Goal: Answer question/provide support: Share knowledge or assist other users

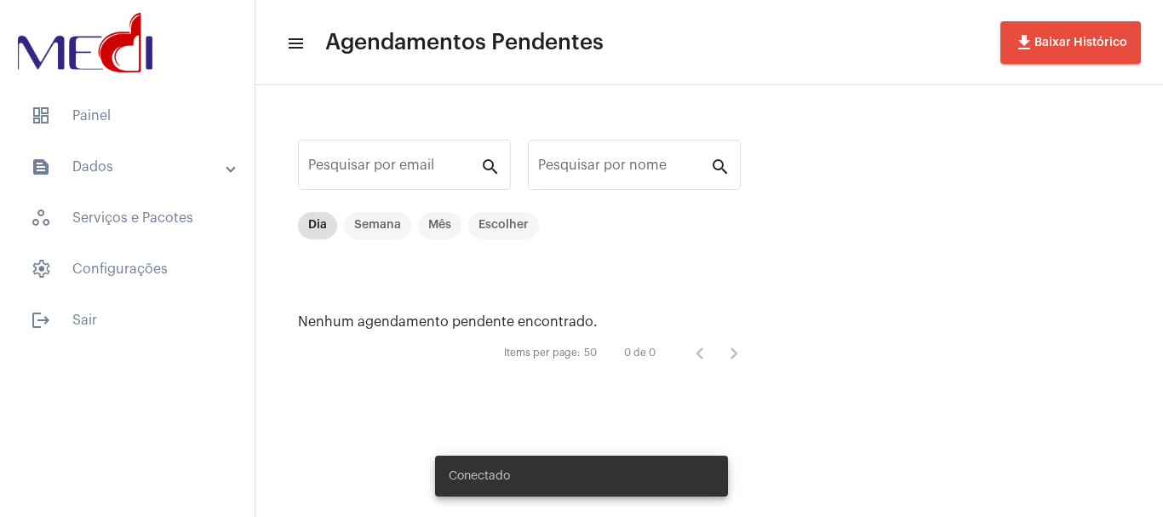
drag, startPoint x: 70, startPoint y: 117, endPoint x: 40, endPoint y: 191, distance: 79.8
click at [71, 117] on span "dashboard Painel" at bounding box center [127, 115] width 220 height 41
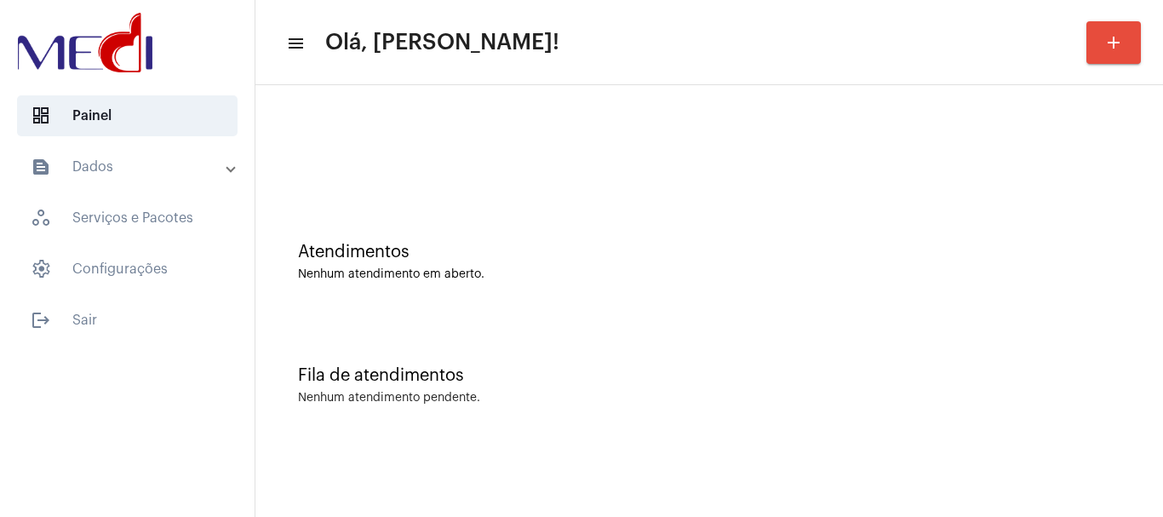
click at [527, 263] on div "Atendimentos Nenhum atendimento em aberto." at bounding box center [709, 262] width 822 height 38
click at [698, 346] on div "Fila de atendimentos Nenhum atendimento pendente." at bounding box center [709, 376] width 890 height 123
click at [506, 348] on div "Fila de atendimentos Nenhum atendimento pendente." at bounding box center [709, 376] width 890 height 123
click at [541, 252] on div "Atendimentos" at bounding box center [709, 252] width 822 height 19
click at [815, 170] on div at bounding box center [709, 143] width 890 height 98
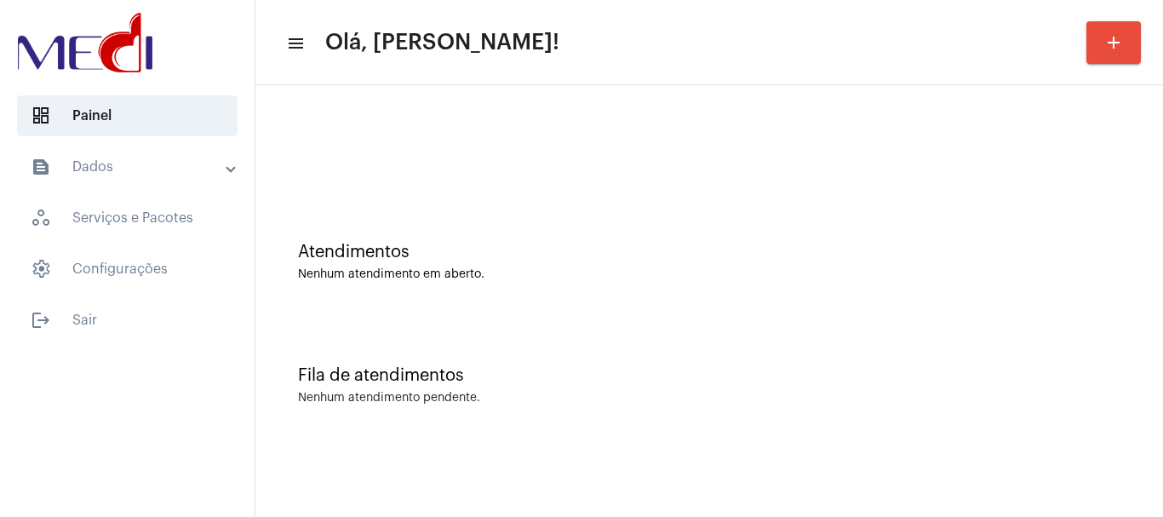
click at [548, 206] on div "Atendimentos Nenhum atendimento em aberto." at bounding box center [709, 253] width 890 height 123
click at [494, 184] on div at bounding box center [709, 143] width 890 height 98
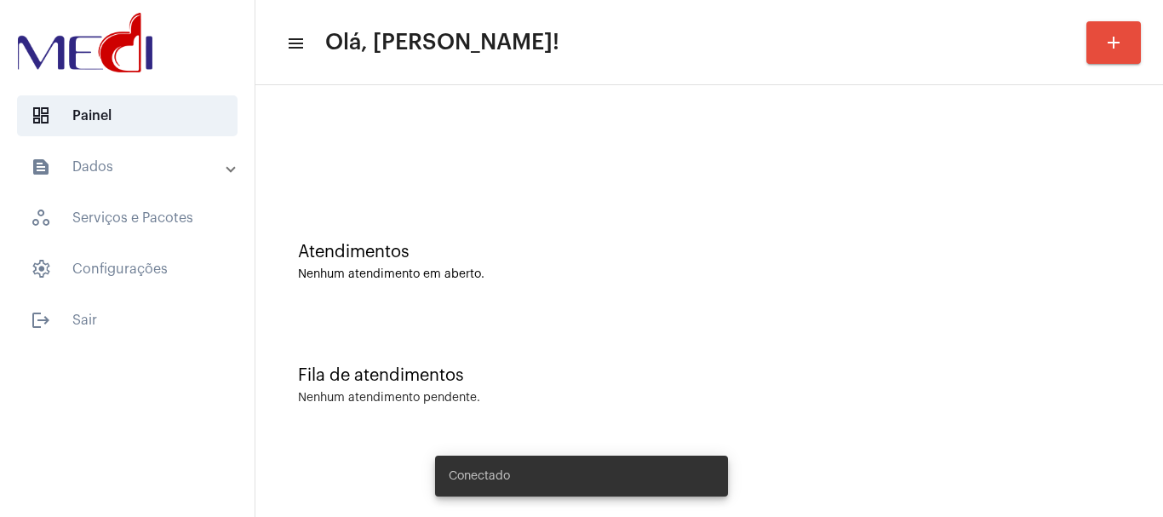
click at [469, 199] on div "Atendimentos Nenhum atendimento em aberto." at bounding box center [709, 253] width 890 height 123
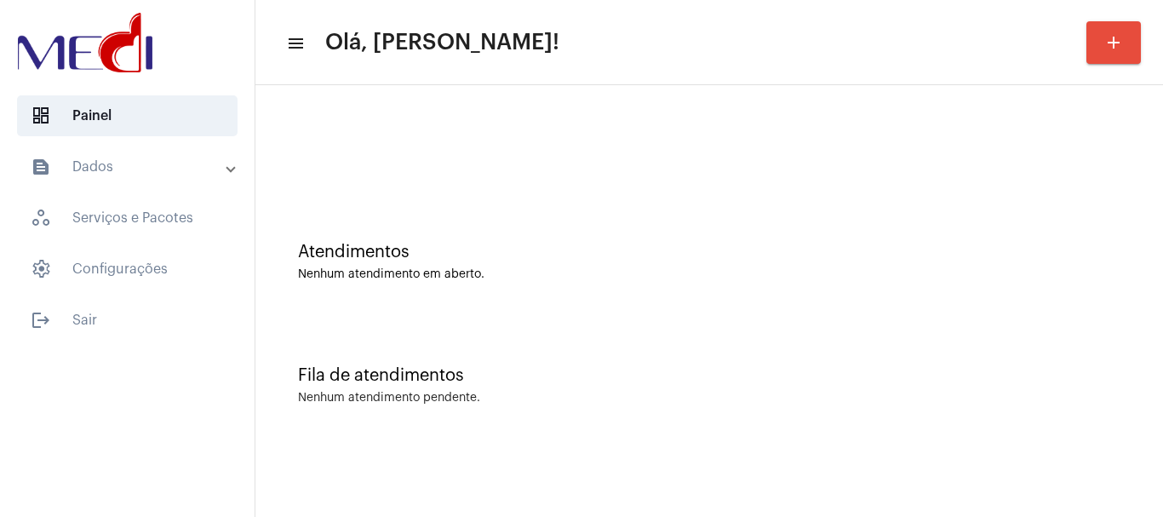
click at [649, 339] on div "Fila de atendimentos Nenhum atendimento pendente." at bounding box center [709, 376] width 890 height 123
click at [754, 238] on div "Atendimentos Nenhum atendimento em aberto." at bounding box center [709, 253] width 890 height 123
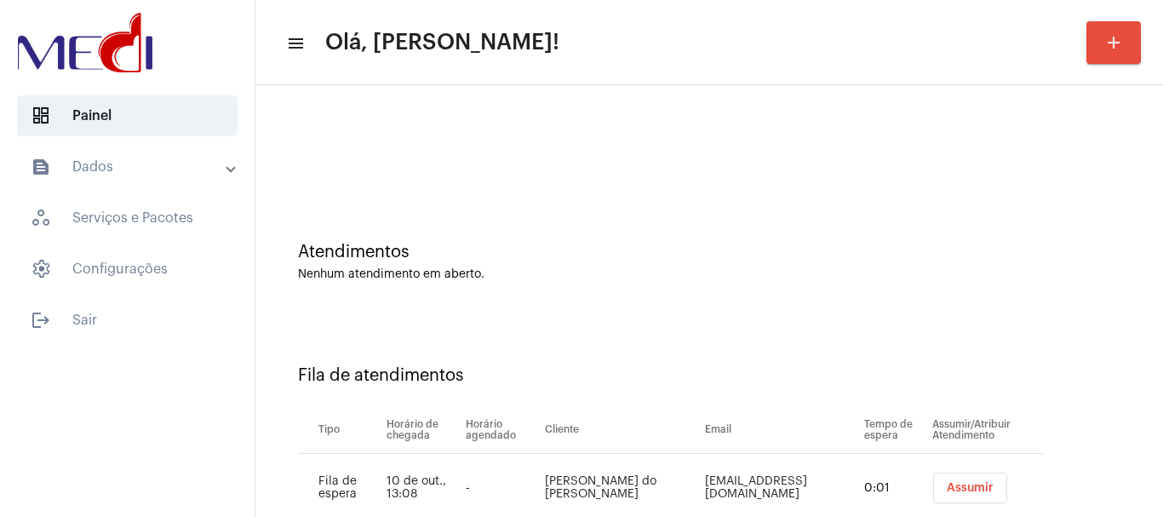
click at [976, 484] on span "Assumir" at bounding box center [970, 488] width 47 height 12
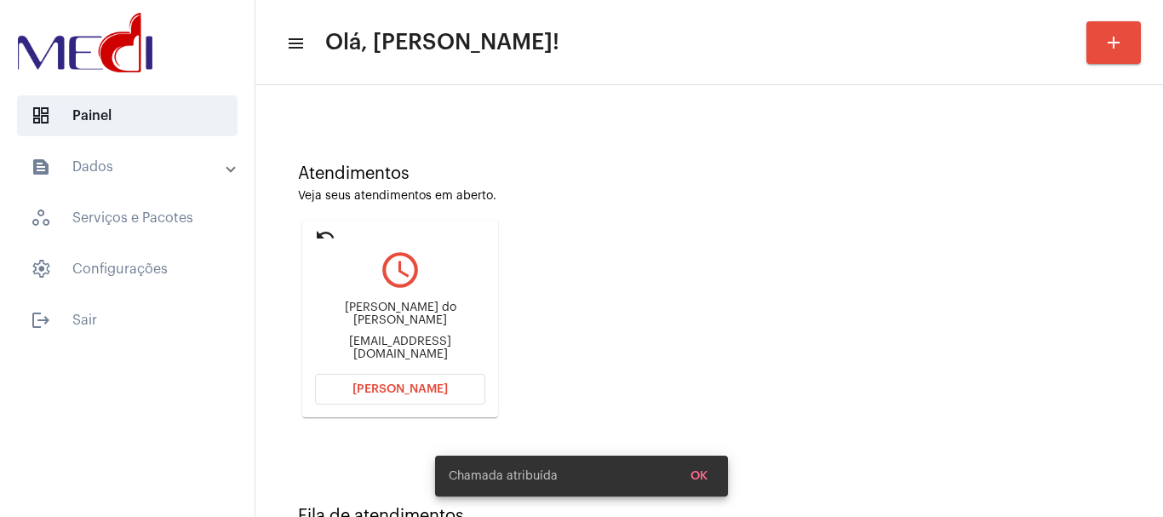
scroll to position [149, 0]
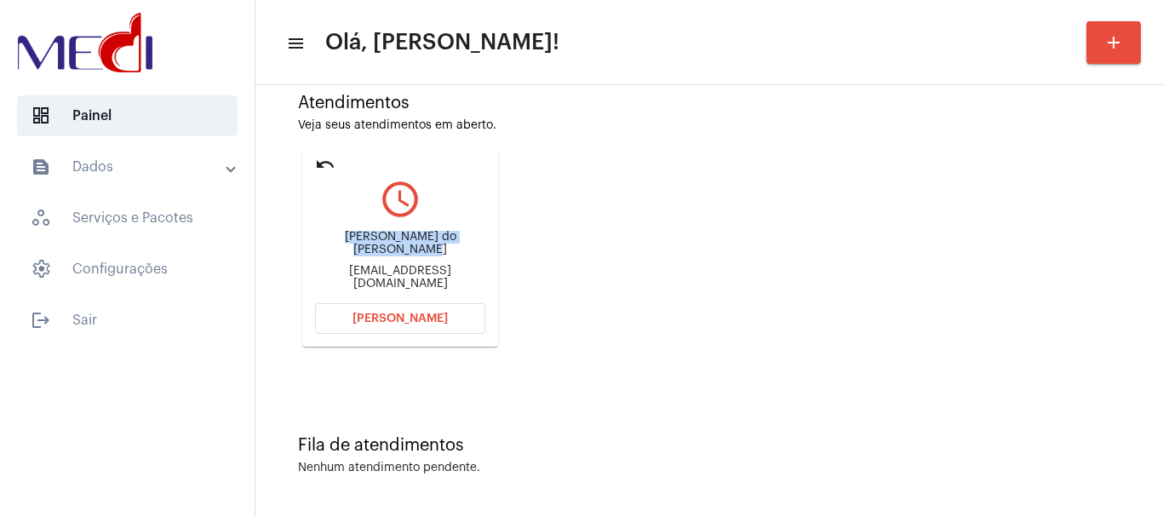
drag, startPoint x: 354, startPoint y: 245, endPoint x: 444, endPoint y: 259, distance: 91.3
click at [444, 256] on div "Milena Januário do nascimento" at bounding box center [400, 244] width 170 height 26
copy div "Milena Januário do nascimento"
click at [347, 318] on button "Abrir Chamada" at bounding box center [400, 318] width 170 height 31
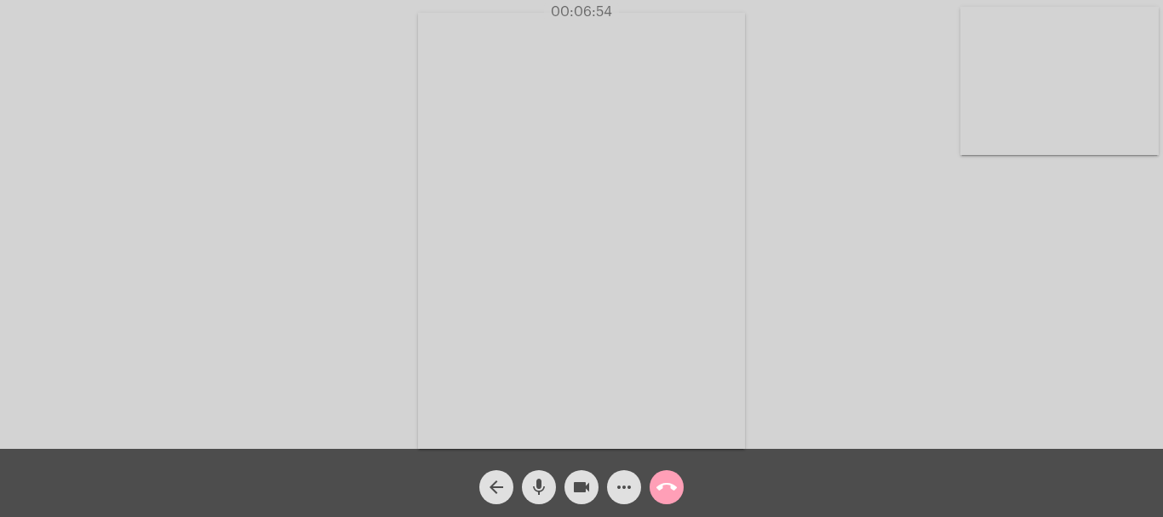
click at [670, 486] on mat-icon "call_end" at bounding box center [666, 487] width 20 height 20
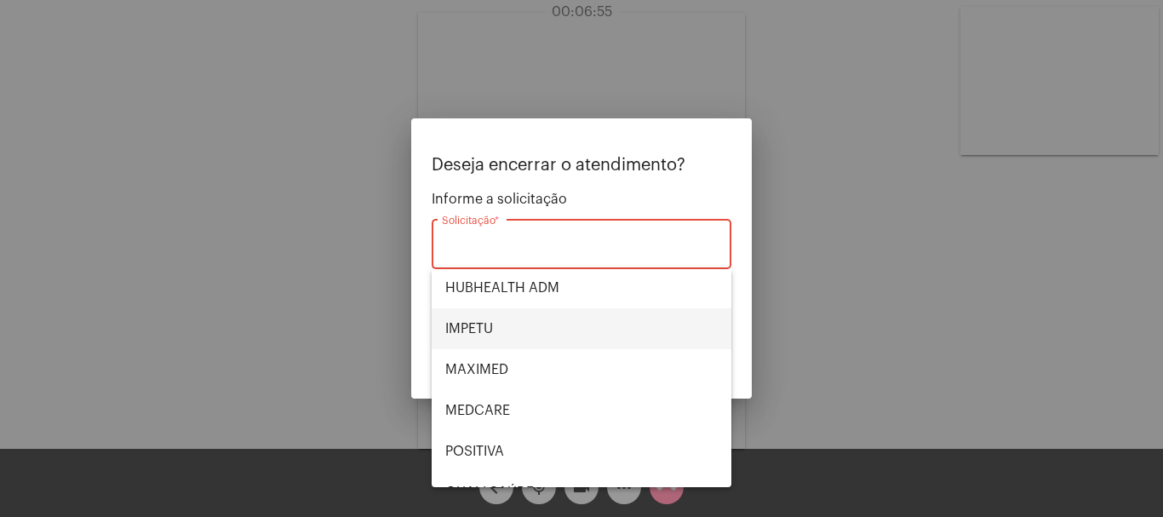
scroll to position [354, 0]
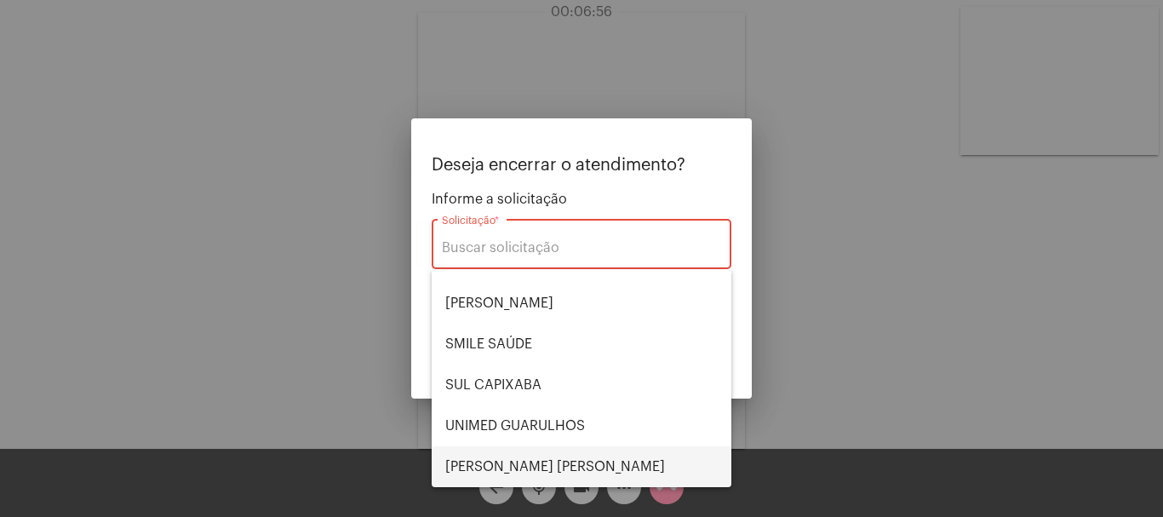
click at [533, 467] on span "VERA CRUZ" at bounding box center [581, 466] width 272 height 41
type input "VERA CRUZ"
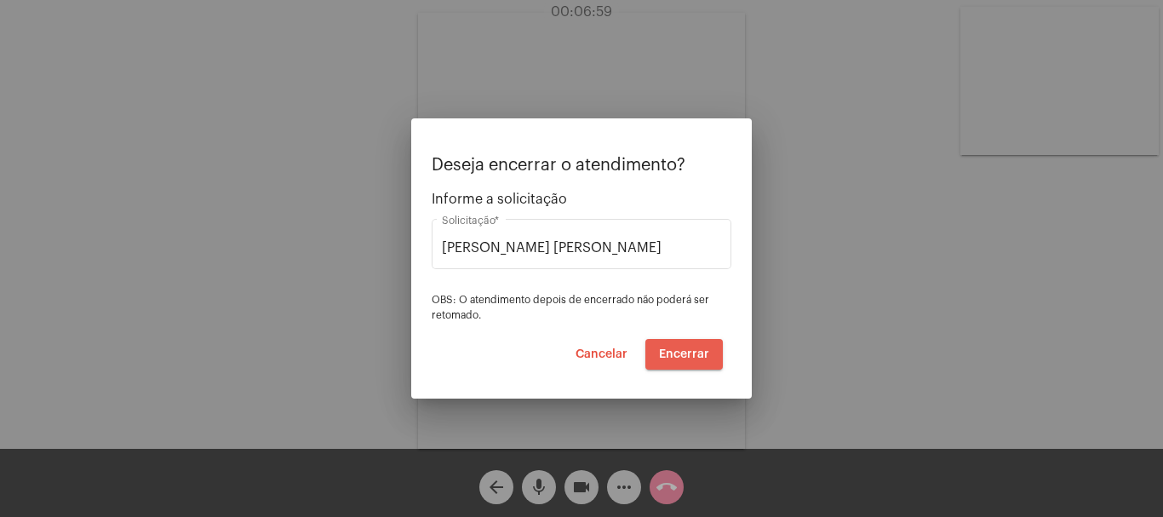
click at [685, 348] on span "Encerrar" at bounding box center [684, 354] width 50 height 12
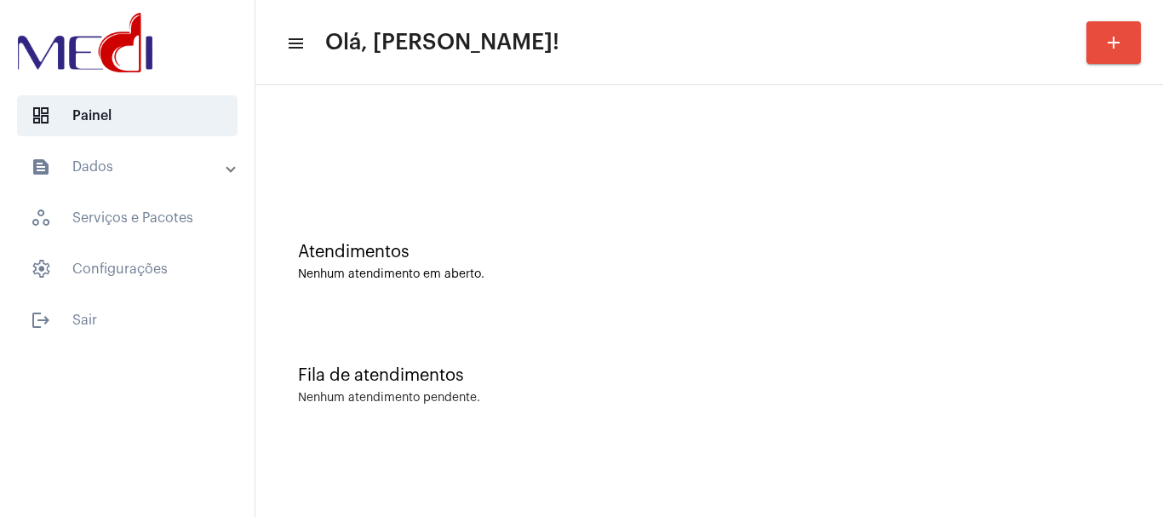
click at [358, 237] on div "Atendimentos Nenhum atendimento em aberto." at bounding box center [709, 253] width 890 height 123
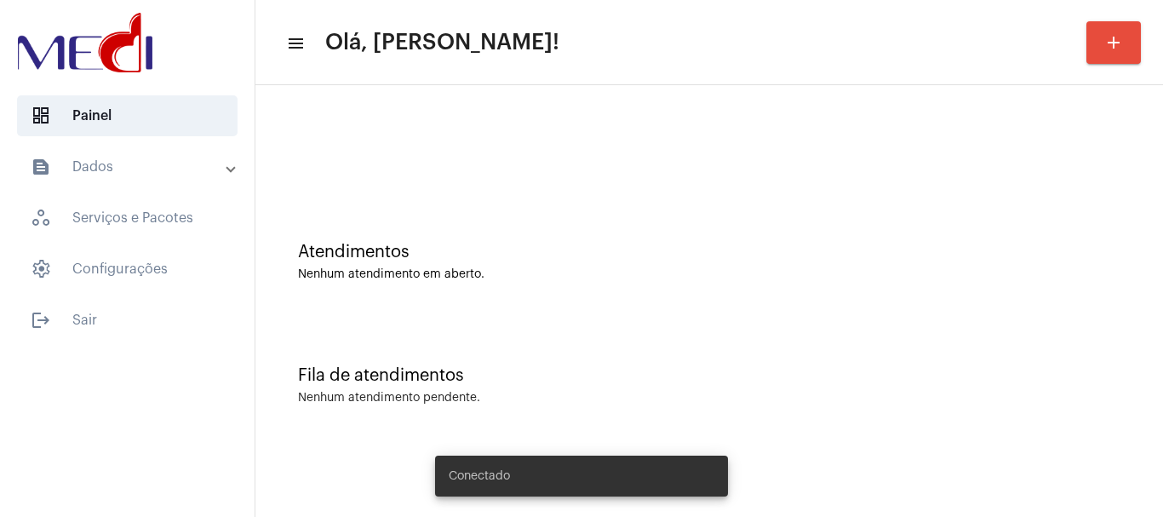
click at [536, 356] on div "Fila de atendimentos Nenhum atendimento pendente." at bounding box center [709, 376] width 890 height 123
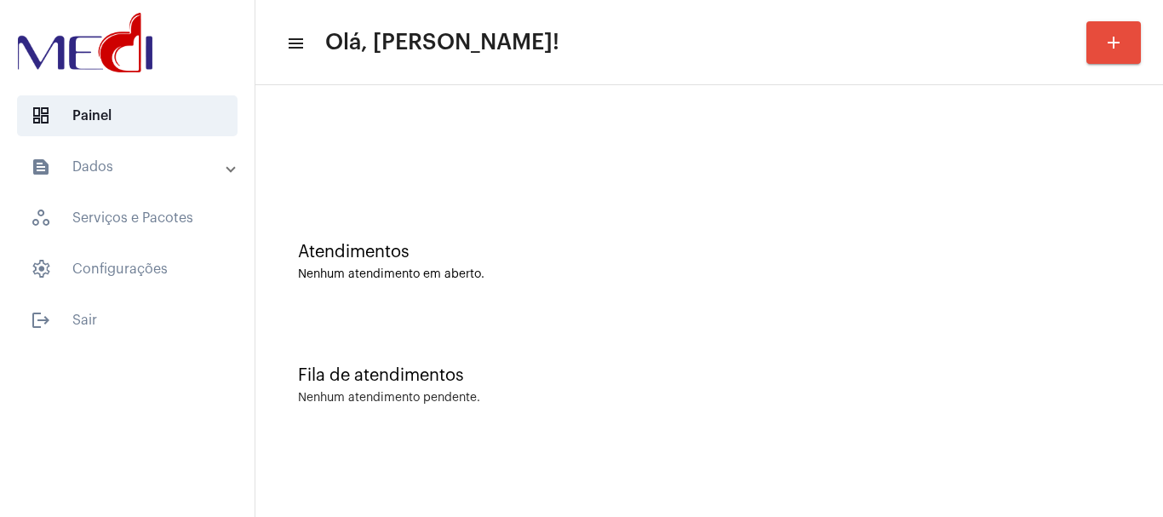
click at [432, 335] on div "Fila de atendimentos Nenhum atendimento pendente." at bounding box center [709, 376] width 890 height 123
click at [588, 231] on div "Atendimentos Nenhum atendimento em aberto." at bounding box center [709, 253] width 890 height 123
click at [537, 237] on div "Atendimentos Nenhum atendimento em aberto." at bounding box center [709, 253] width 890 height 123
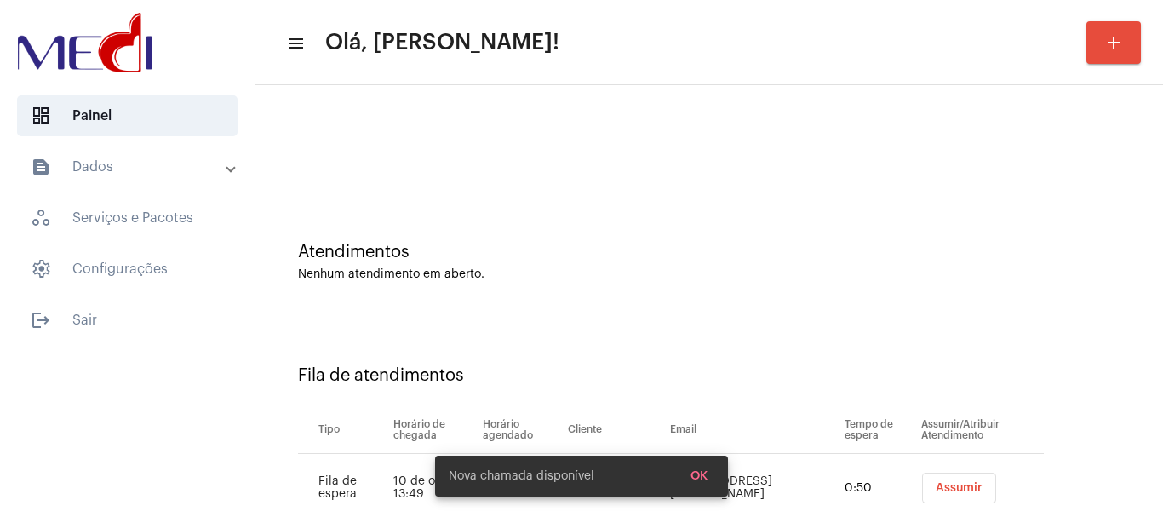
scroll to position [52, 0]
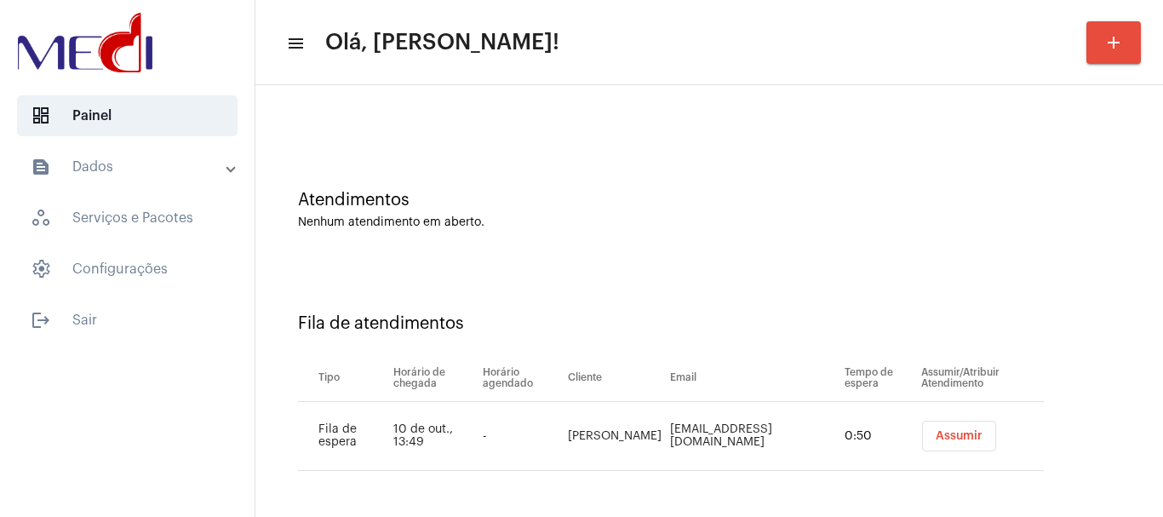
click at [936, 435] on span "Assumir" at bounding box center [959, 436] width 47 height 12
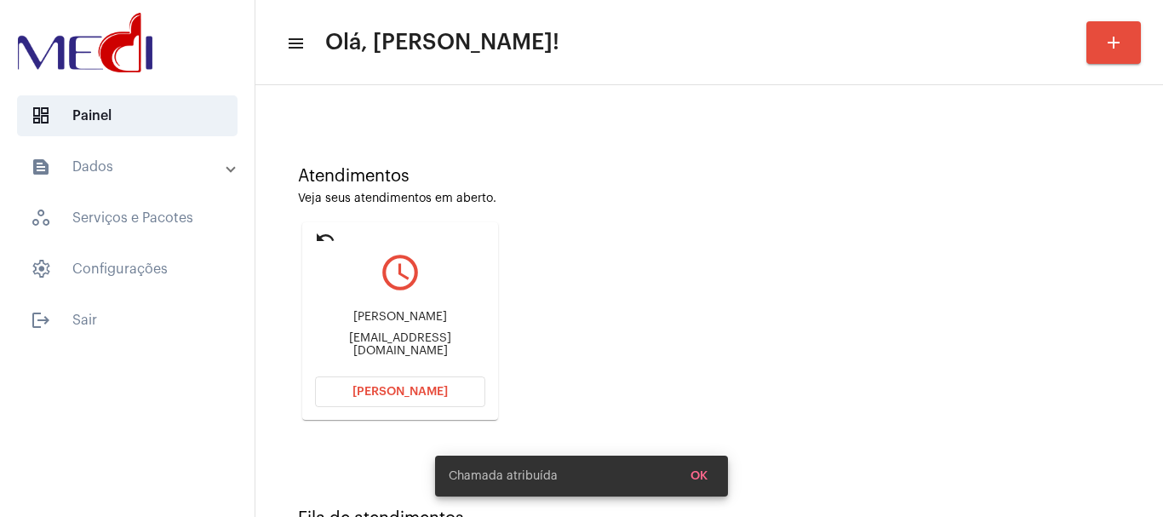
scroll to position [149, 0]
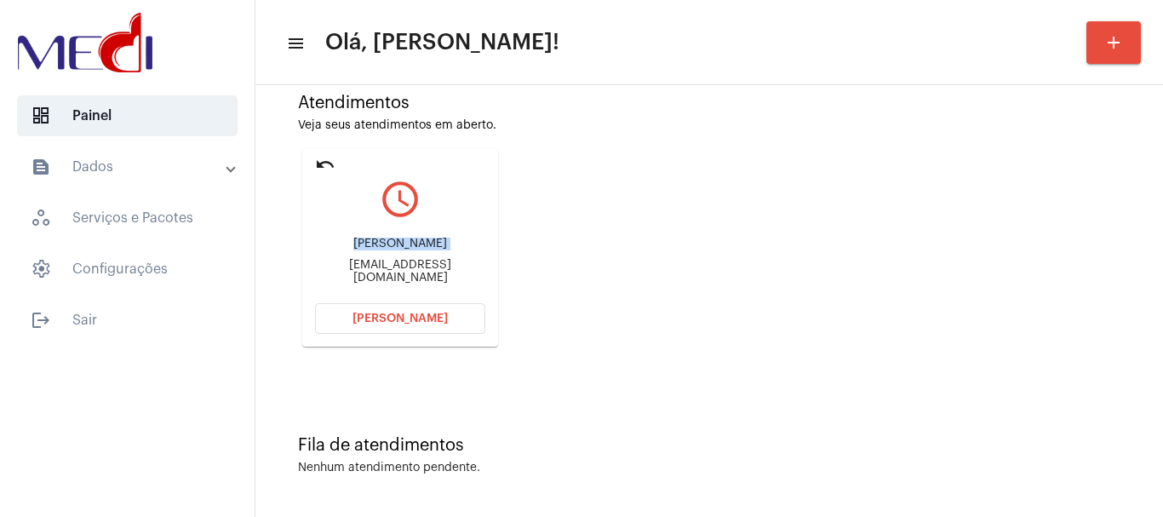
drag, startPoint x: 314, startPoint y: 262, endPoint x: 378, endPoint y: 257, distance: 64.1
click at [378, 257] on mat-card "undo query_builder Jéssica jessicaribeiro01@hotmail.com Abrir Chamada" at bounding box center [400, 248] width 196 height 198
copy div "Jéssica"
click at [440, 322] on span "Abrir Chamada" at bounding box center [399, 318] width 95 height 12
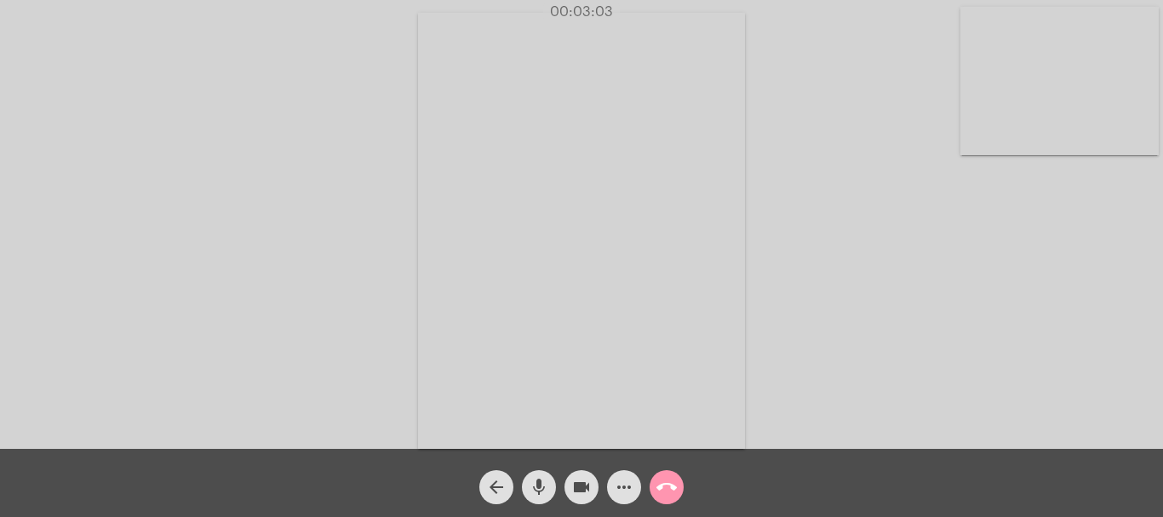
click at [671, 486] on mat-icon "call_end" at bounding box center [666, 487] width 20 height 20
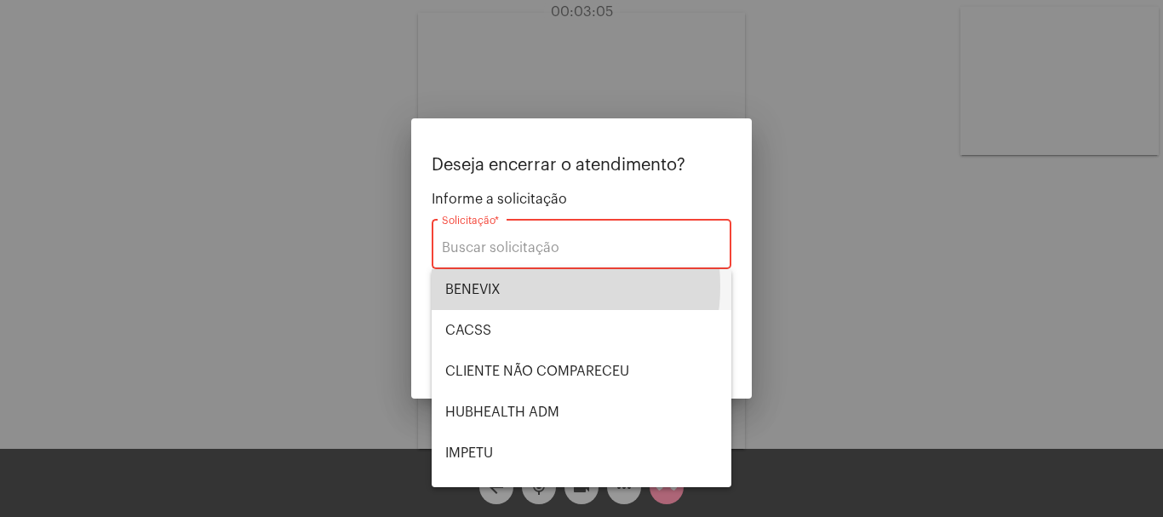
click at [520, 286] on span "BENEVIX" at bounding box center [581, 289] width 272 height 41
type input "BENEVIX"
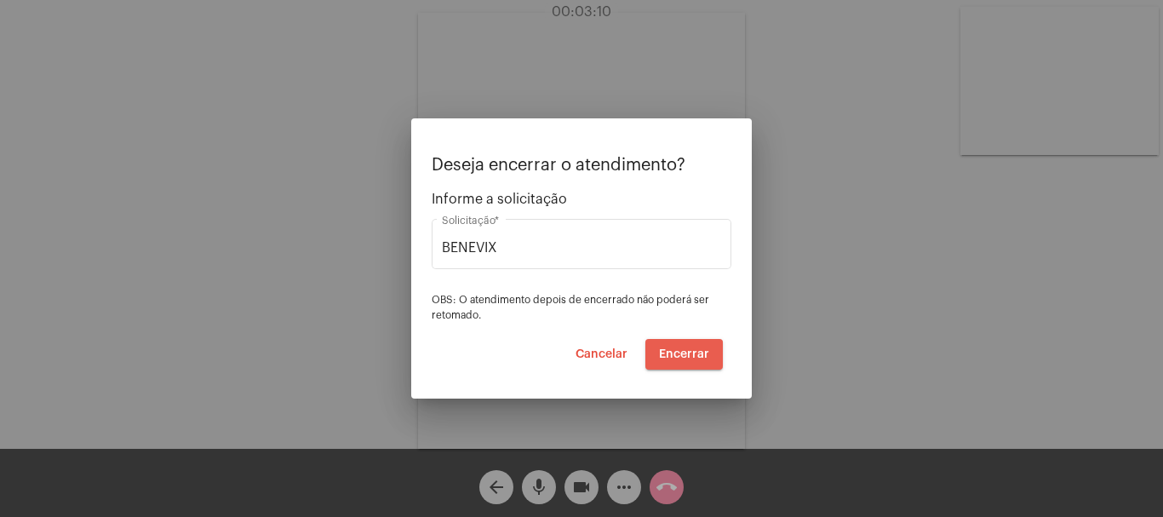
click at [676, 358] on span "Encerrar" at bounding box center [684, 354] width 50 height 12
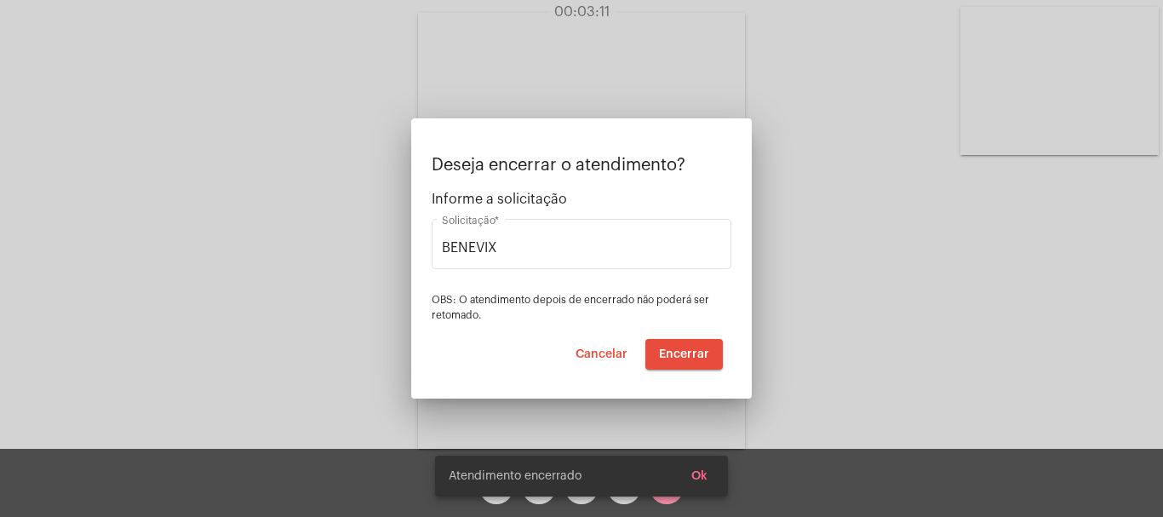
click at [676, 358] on video at bounding box center [581, 231] width 327 height 436
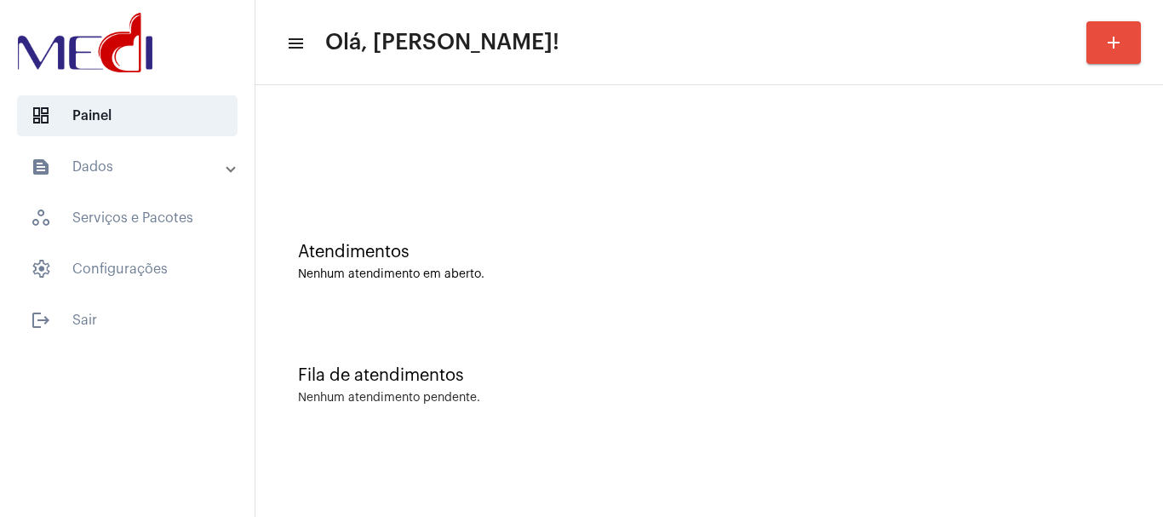
click at [531, 205] on div "Atendimentos Nenhum atendimento em aberto." at bounding box center [709, 253] width 890 height 123
click at [594, 98] on div at bounding box center [709, 143] width 890 height 98
click at [459, 408] on div "Fila de atendimentos Nenhum atendimento pendente." at bounding box center [709, 376] width 890 height 123
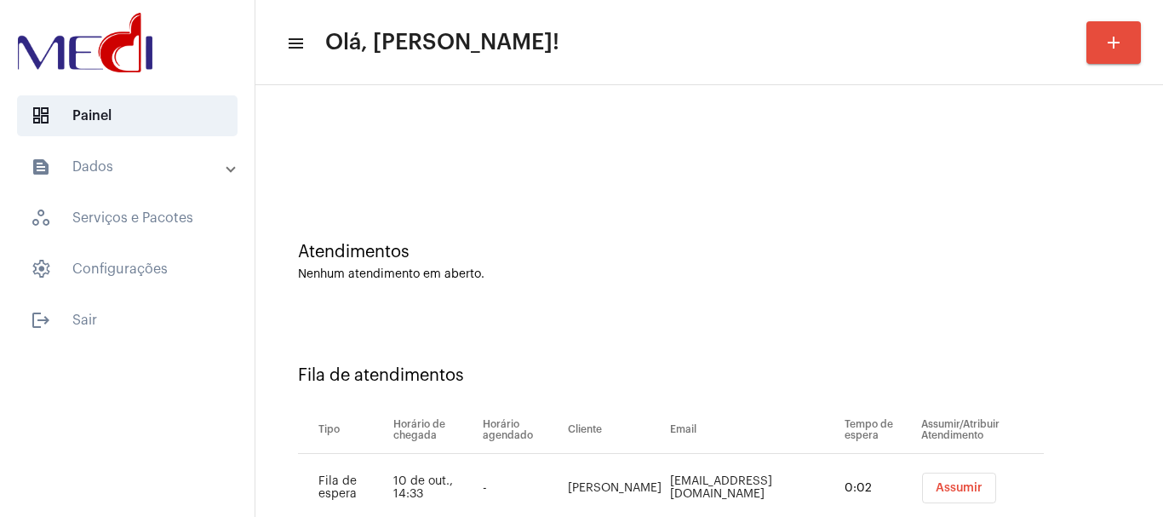
click at [936, 490] on span "Assumir" at bounding box center [959, 488] width 47 height 12
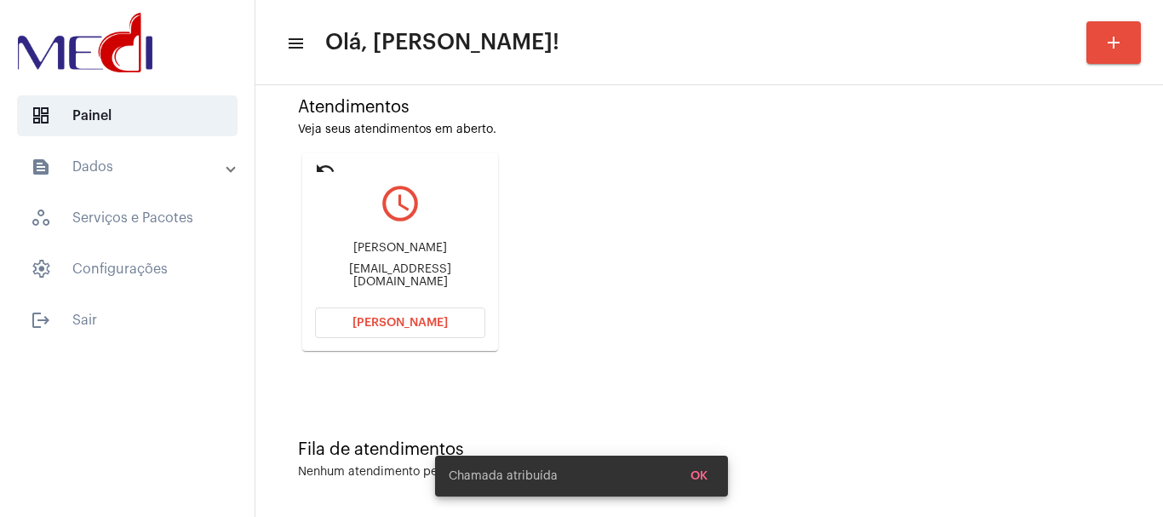
scroll to position [149, 0]
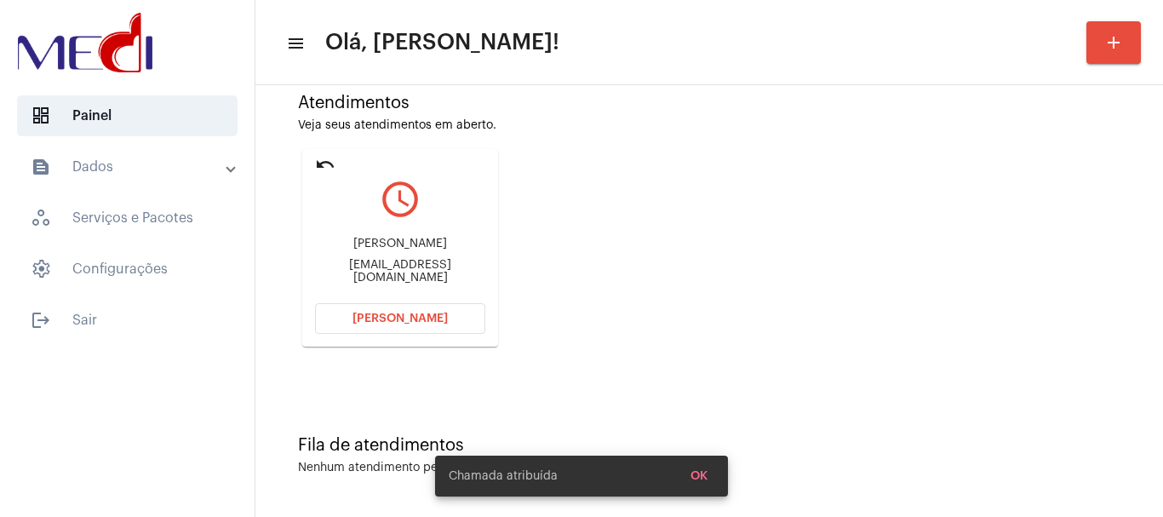
drag, startPoint x: 328, startPoint y: 249, endPoint x: 438, endPoint y: 248, distance: 110.7
click at [438, 248] on div "Mayara Cristina de Melo" at bounding box center [400, 244] width 170 height 13
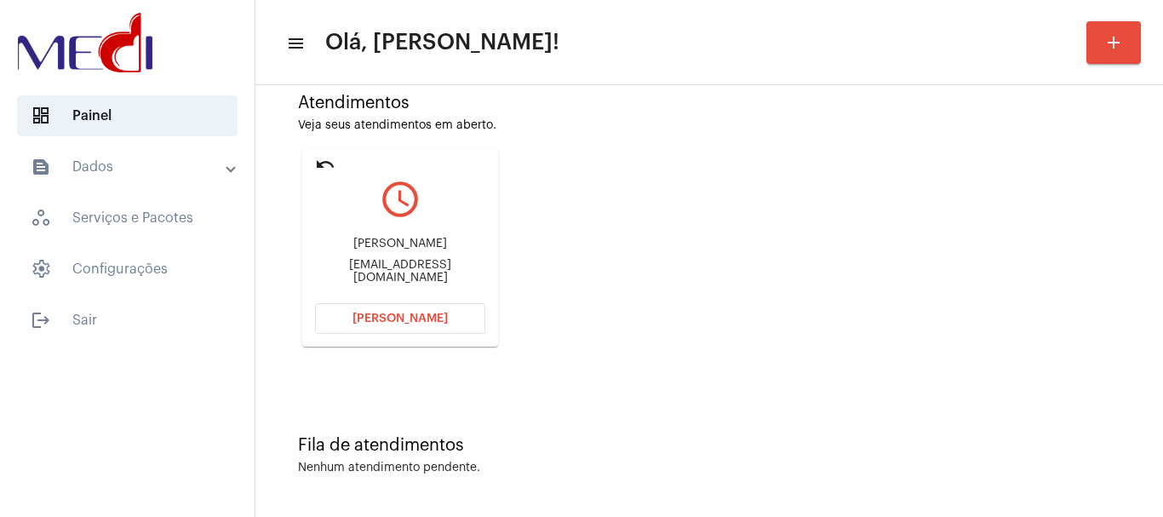
copy div "Mayara Cristina de"
click at [325, 158] on mat-icon "undo" at bounding box center [325, 164] width 20 height 20
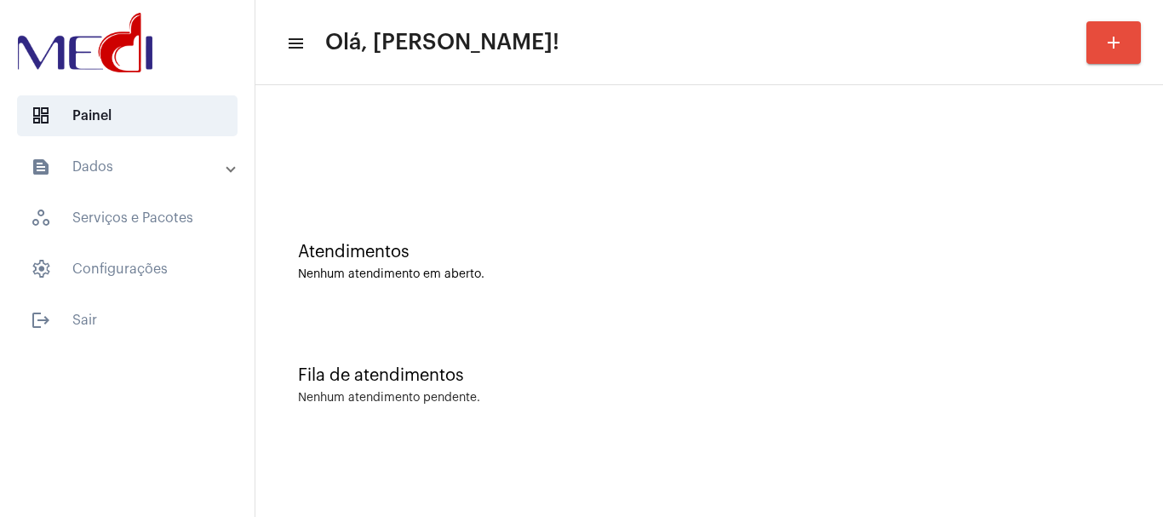
scroll to position [0, 0]
click at [472, 229] on div "Atendimentos Nenhum atendimento em aberto." at bounding box center [709, 253] width 890 height 123
click at [524, 329] on div "Fila de atendimentos Nenhum atendimento pendente." at bounding box center [709, 376] width 890 height 123
click at [360, 192] on div "Atendimentos Nenhum atendimento em aberto." at bounding box center [709, 253] width 890 height 123
click at [805, 63] on mat-toolbar-row "menu Olá, [PERSON_NAME]! add" at bounding box center [708, 42] width 907 height 54
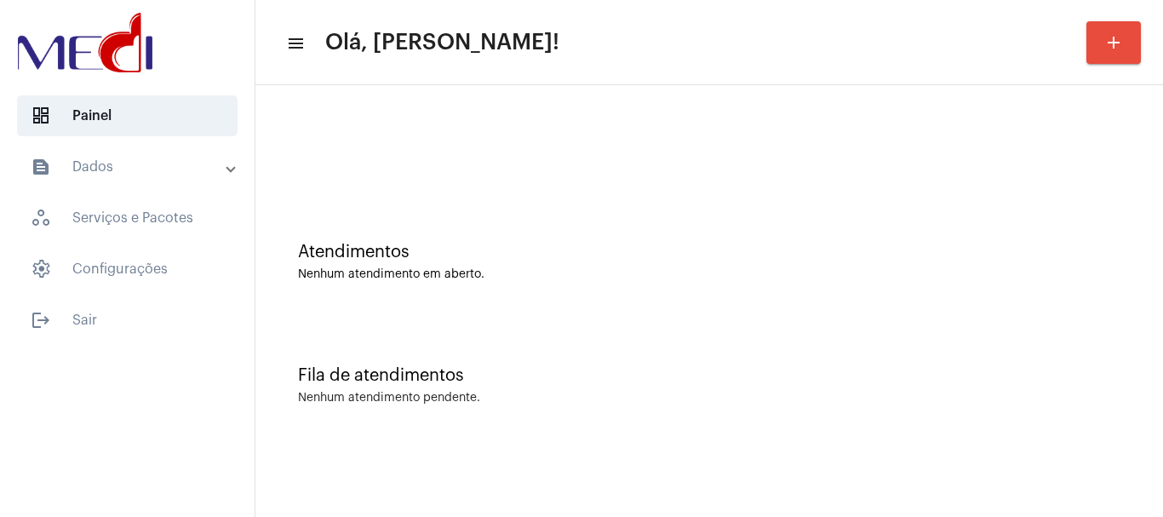
click at [530, 345] on div "Fila de atendimentos Nenhum atendimento pendente." at bounding box center [709, 376] width 890 height 123
click at [489, 299] on div "Atendimentos Nenhum atendimento em aberto." at bounding box center [709, 253] width 890 height 123
click at [472, 270] on div "Nenhum atendimento em aberto." at bounding box center [709, 274] width 822 height 13
click at [421, 244] on div "Atendimentos" at bounding box center [709, 252] width 822 height 19
click at [613, 358] on div "Fila de atendimentos Nenhum atendimento pendente." at bounding box center [709, 376] width 890 height 123
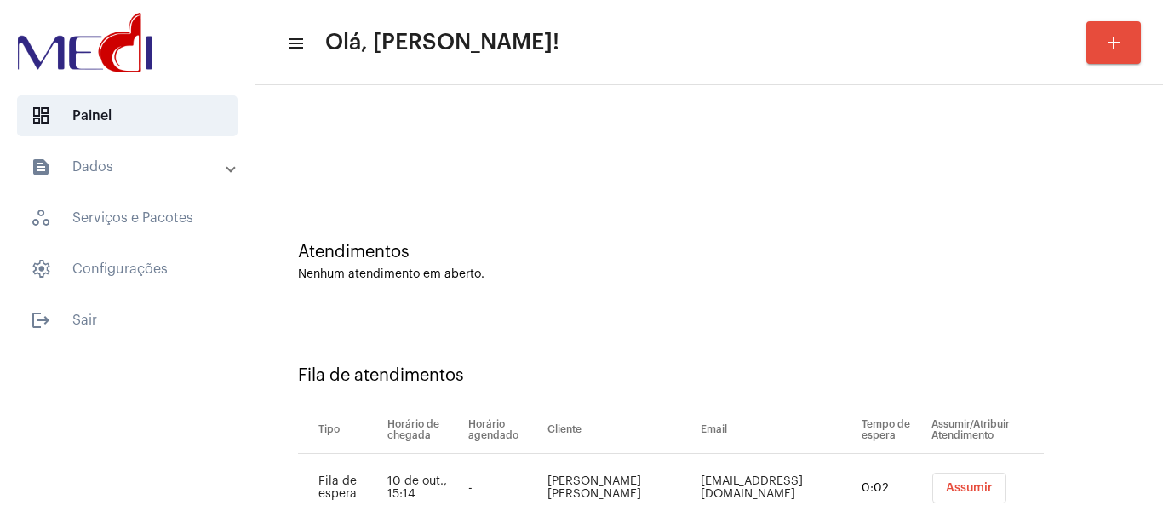
click at [947, 478] on button "Assumir" at bounding box center [969, 487] width 74 height 31
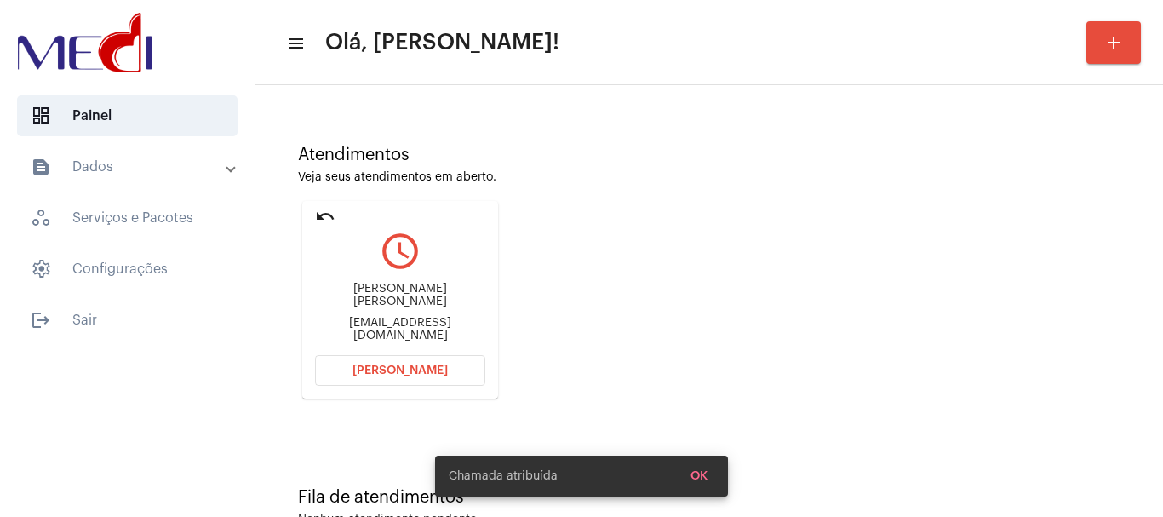
scroll to position [149, 0]
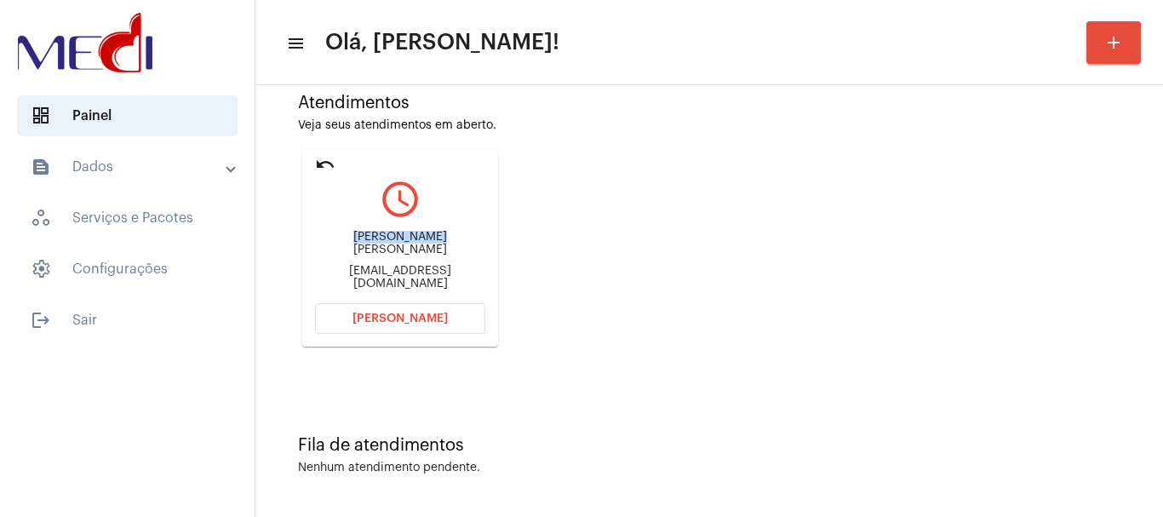
drag, startPoint x: 352, startPoint y: 243, endPoint x: 439, endPoint y: 253, distance: 88.2
click at [439, 253] on div "Maria eduarda" at bounding box center [400, 244] width 170 height 26
copy div "Maria eduarda"
click at [394, 323] on span "Abrir Chamada" at bounding box center [399, 318] width 95 height 12
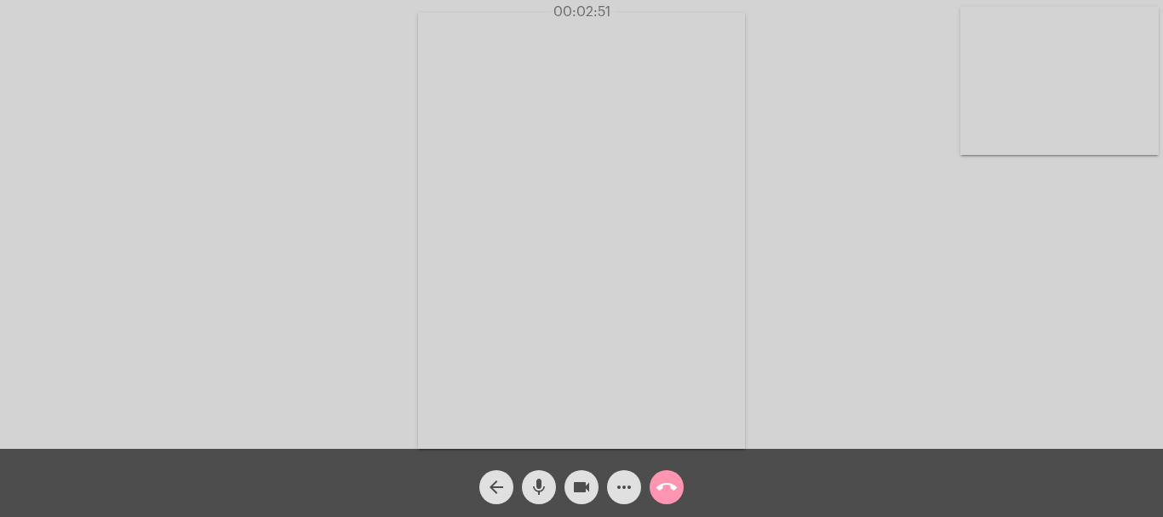
click at [666, 481] on mat-icon "call_end" at bounding box center [666, 487] width 20 height 20
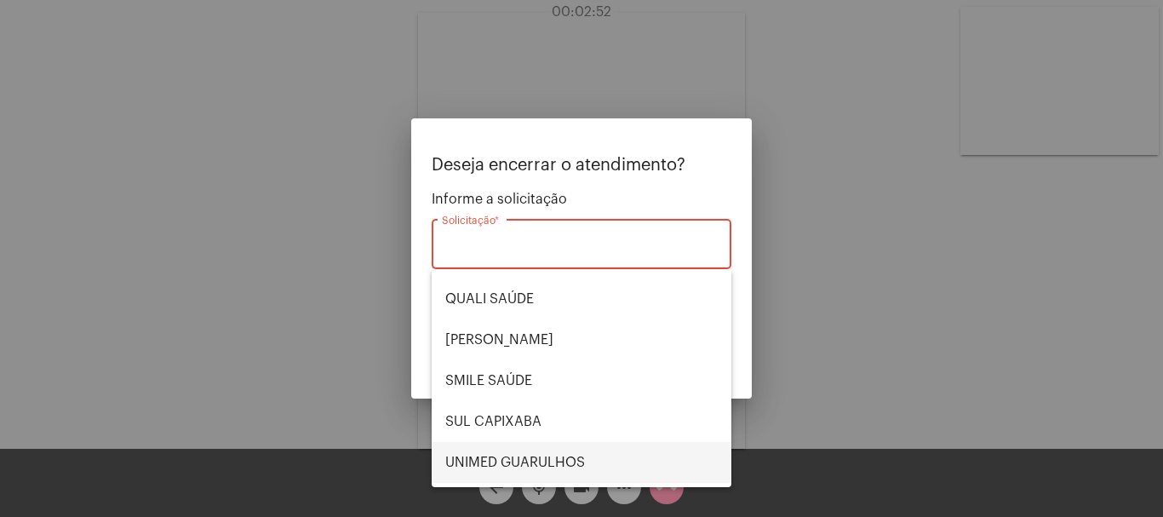
scroll to position [354, 0]
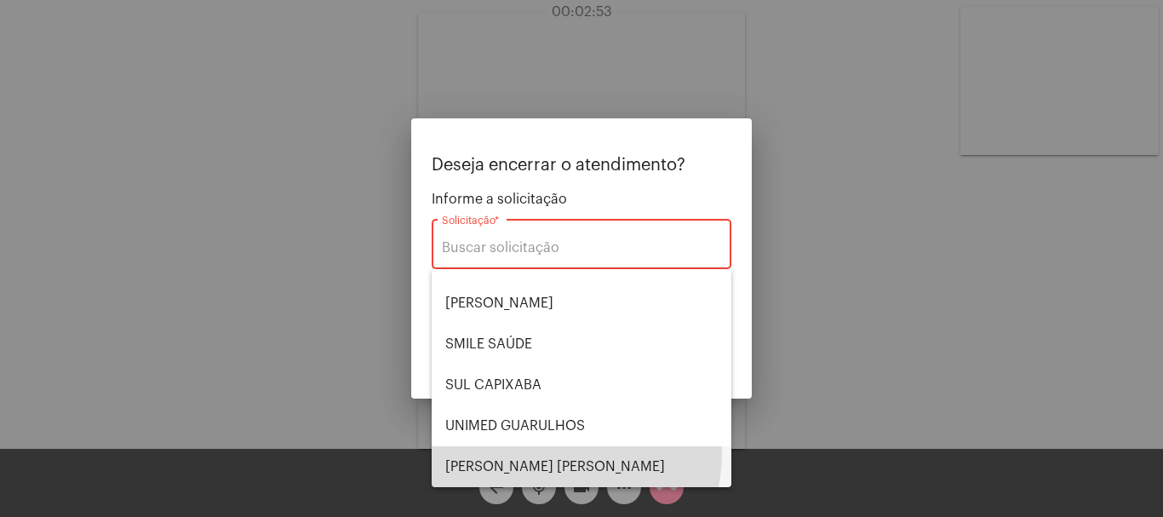
click at [537, 451] on span "[PERSON_NAME] [PERSON_NAME]" at bounding box center [581, 466] width 272 height 41
type input "[PERSON_NAME] [PERSON_NAME]"
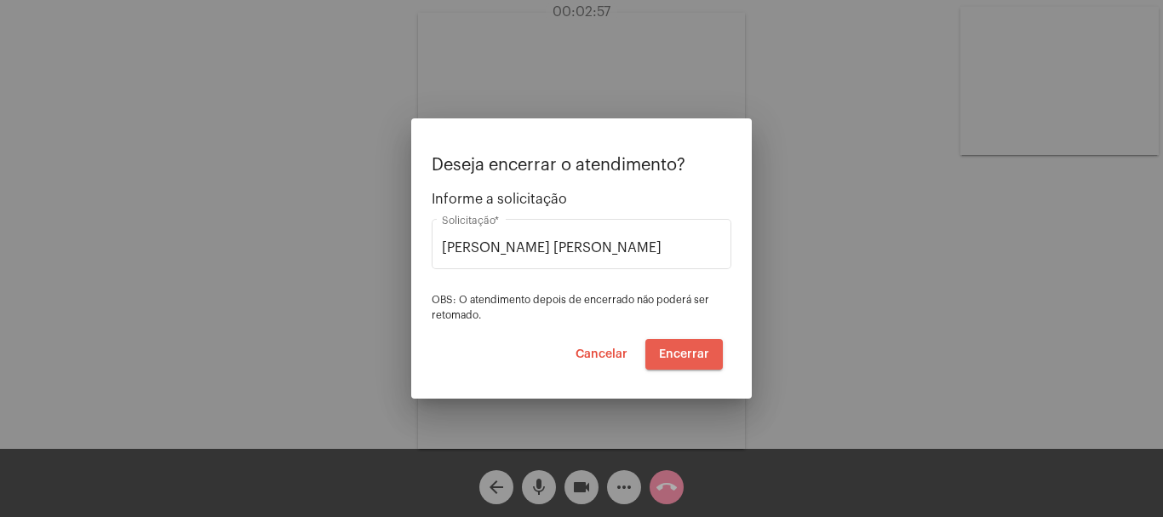
click at [683, 345] on button "Encerrar" at bounding box center [683, 354] width 77 height 31
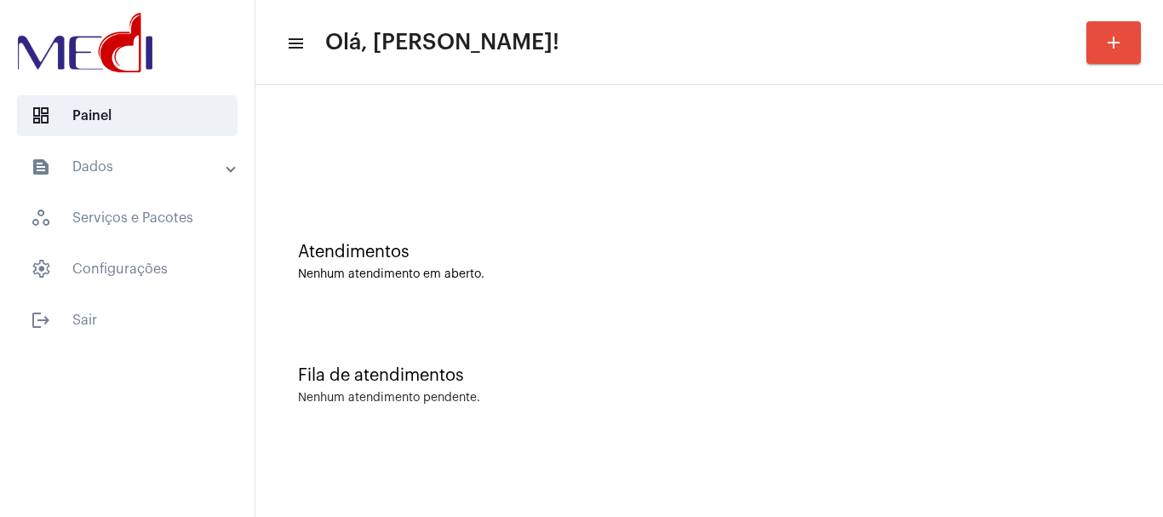
click at [482, 312] on div "Atendimentos Nenhum atendimento em aberto." at bounding box center [709, 253] width 890 height 123
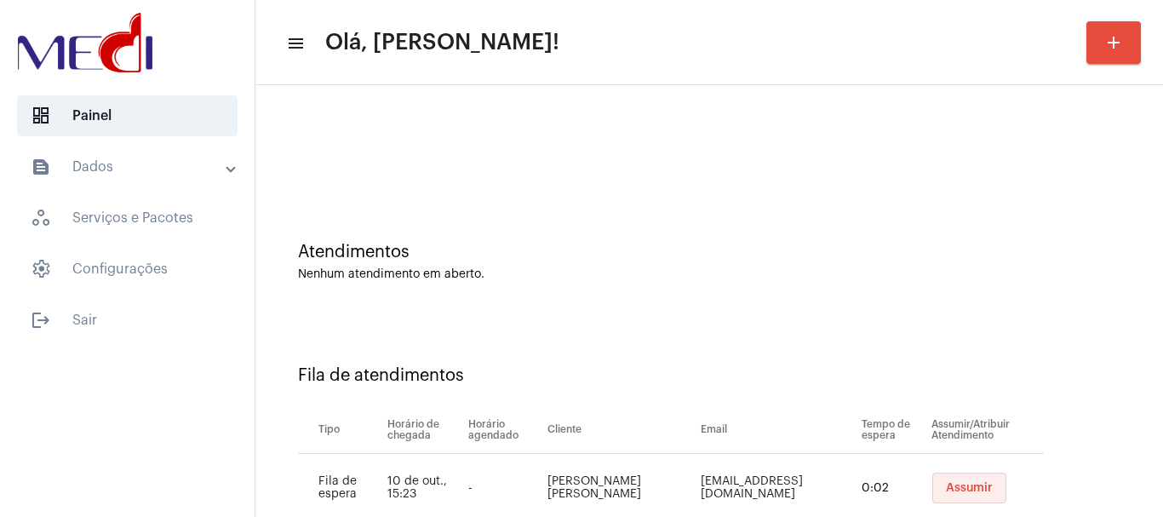
click at [946, 490] on span "Assumir" at bounding box center [969, 488] width 47 height 12
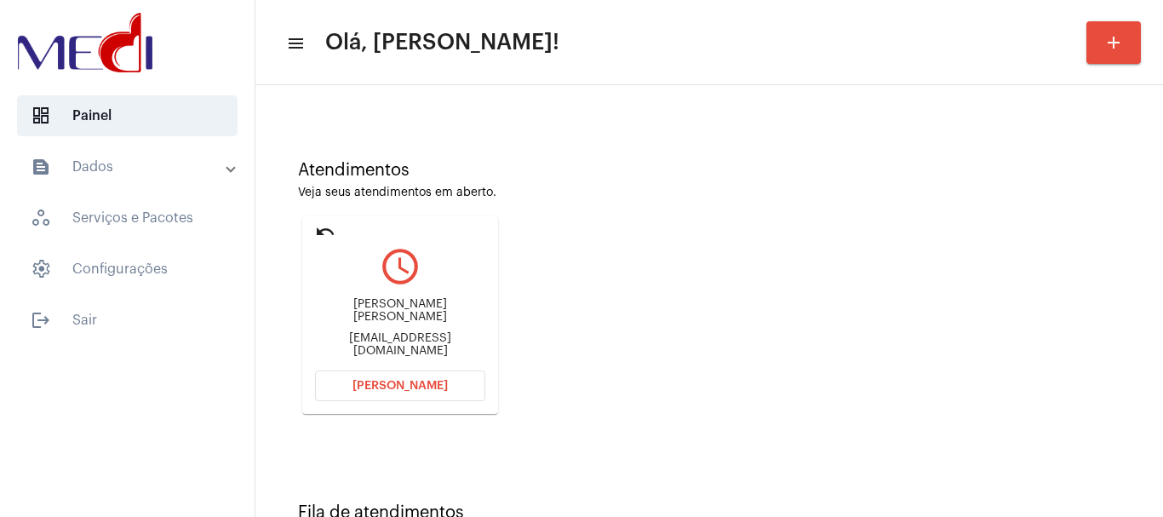
scroll to position [149, 0]
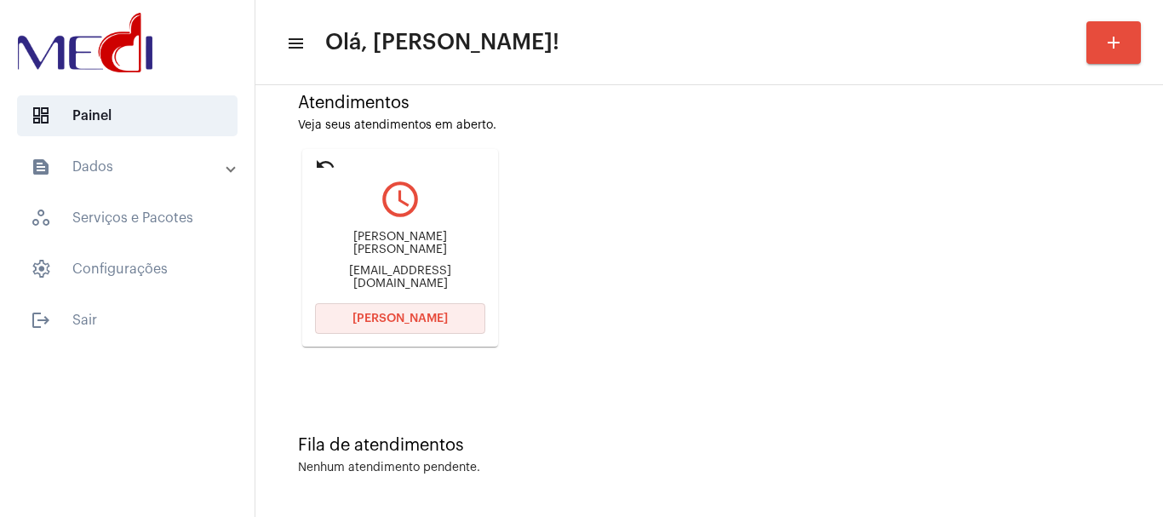
click at [417, 302] on mat-card "undo query_builder [PERSON_NAME] [PERSON_NAME] [EMAIL_ADDRESS][DOMAIN_NAME] [PE…" at bounding box center [400, 248] width 196 height 198
click at [369, 326] on button "[PERSON_NAME]" at bounding box center [400, 318] width 170 height 31
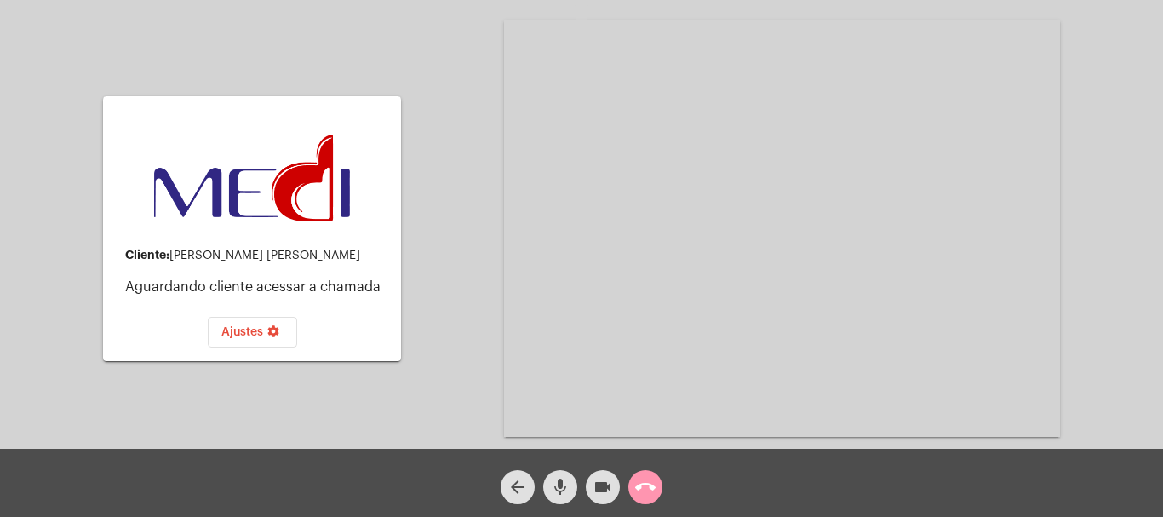
click at [653, 488] on mat-icon "call_end" at bounding box center [645, 487] width 20 height 20
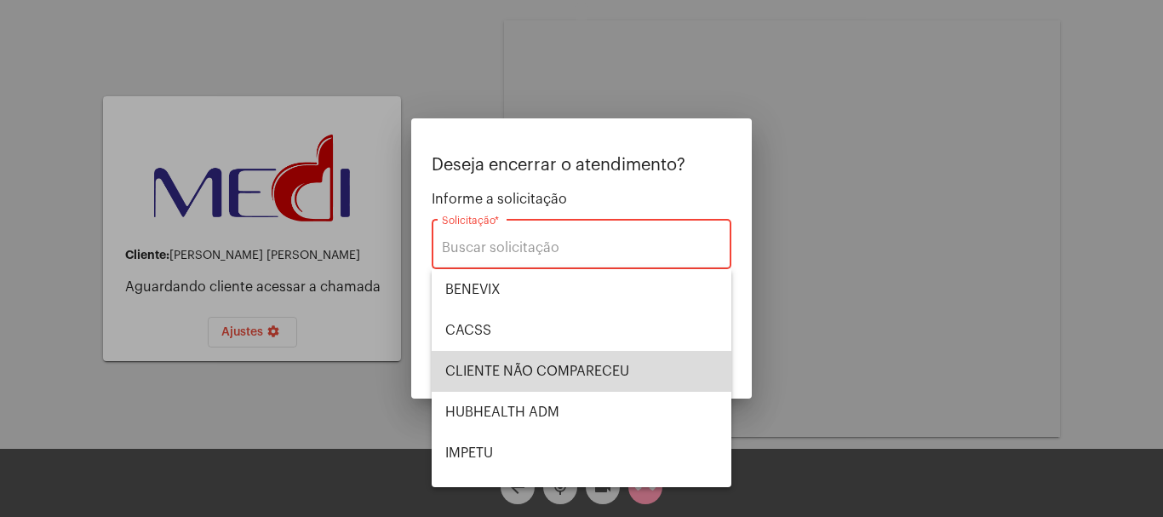
click at [595, 369] on span "CLIENTE NÃO COMPARECEU" at bounding box center [581, 371] width 272 height 41
type input "CLIENTE NÃO COMPARECEU"
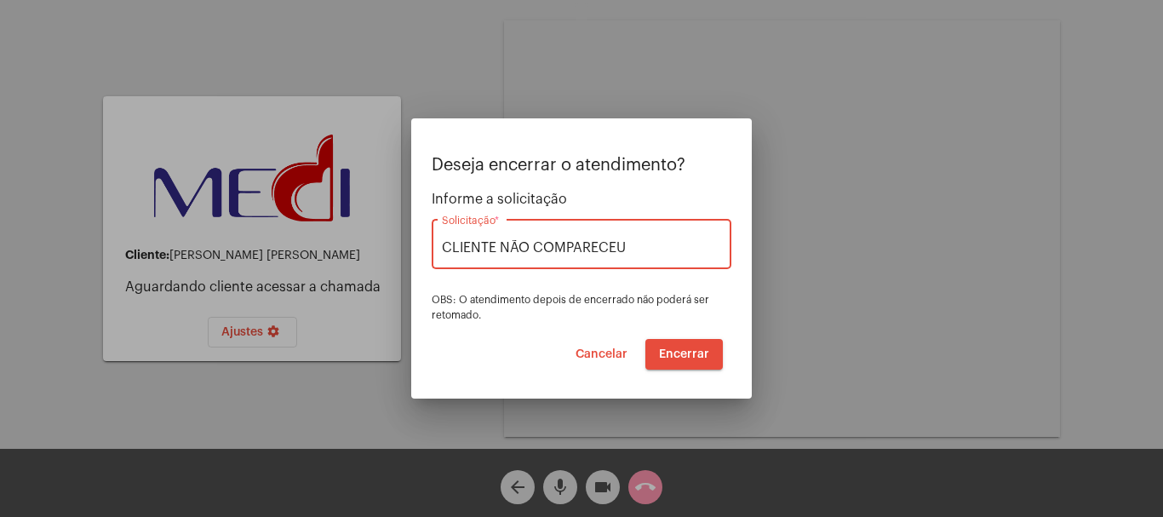
click at [652, 348] on button "Encerrar" at bounding box center [683, 354] width 77 height 31
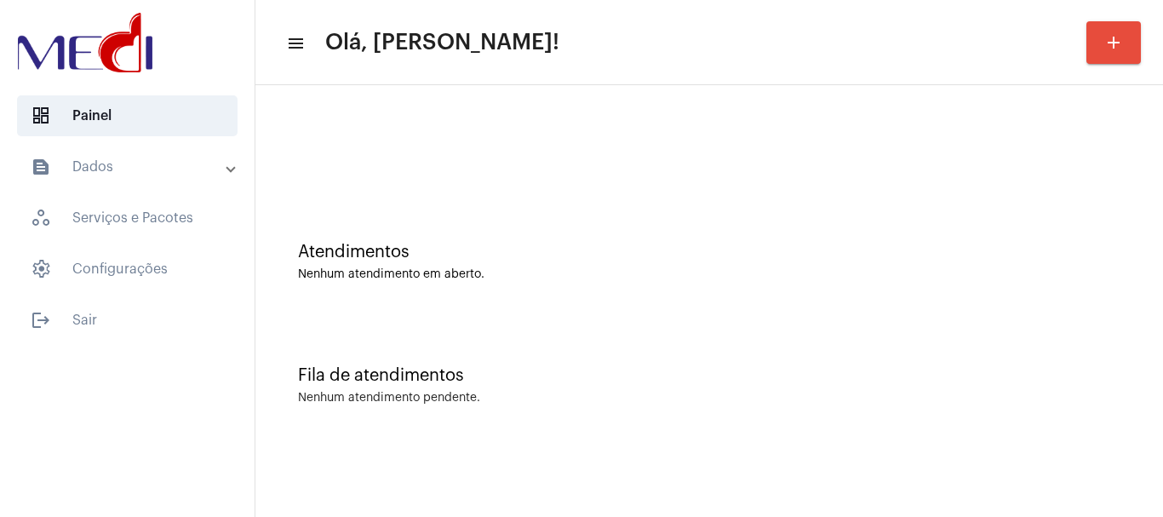
drag, startPoint x: 521, startPoint y: 215, endPoint x: 522, endPoint y: 205, distance: 9.4
click at [522, 205] on div "Atendimentos Nenhum atendimento em aberto." at bounding box center [709, 253] width 890 height 123
click at [1005, 458] on mat-sidenav-content "menu Olá, Leandra! add Atendimentos Nenhum atendimento em aberto. Fila de atend…" at bounding box center [708, 258] width 907 height 517
click at [699, 434] on div "Fila de atendimentos Nenhum atendimento pendente." at bounding box center [709, 376] width 890 height 123
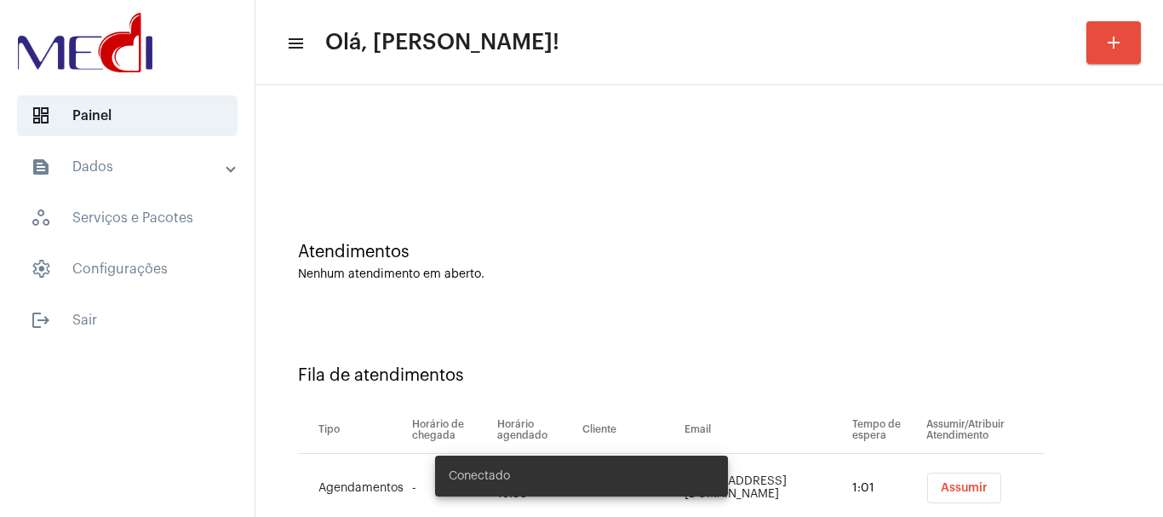
click at [954, 484] on span "Assumir" at bounding box center [964, 488] width 47 height 12
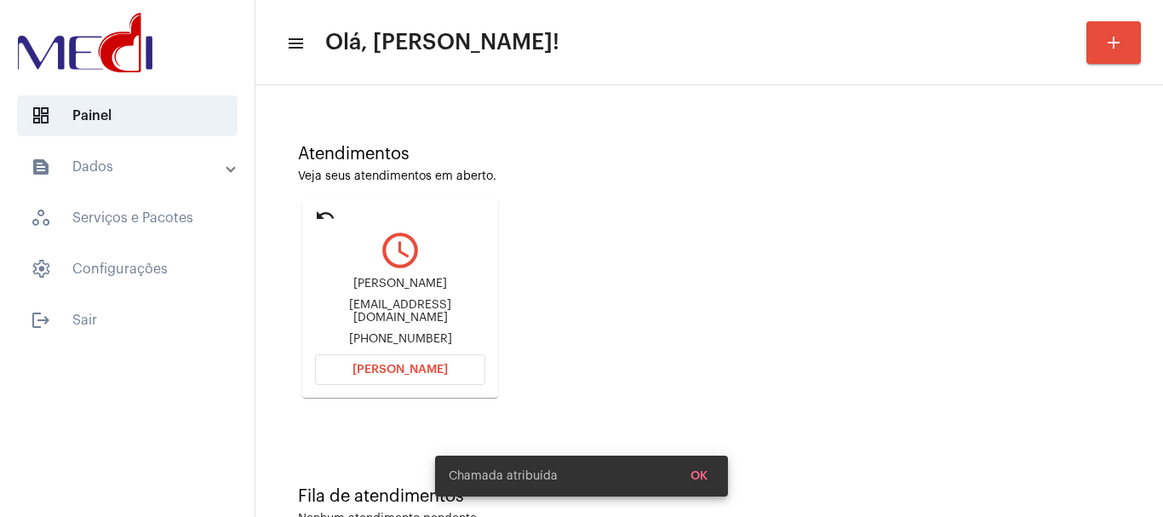
scroll to position [149, 0]
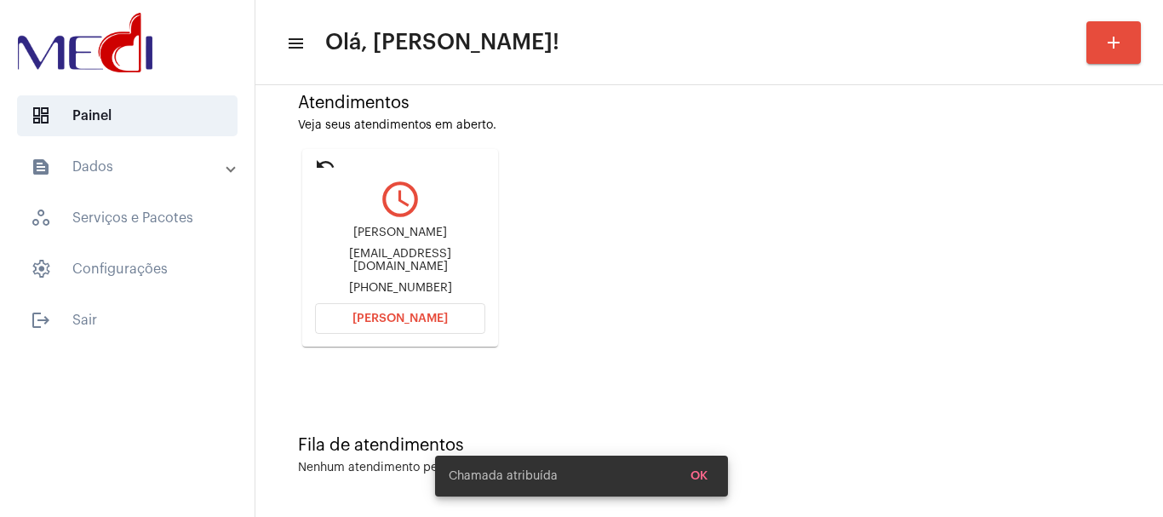
drag, startPoint x: 338, startPoint y: 232, endPoint x: 444, endPoint y: 237, distance: 106.5
click at [444, 237] on div "Gabriele Lengert" at bounding box center [400, 232] width 170 height 13
copy div "Gabriele Lenger"
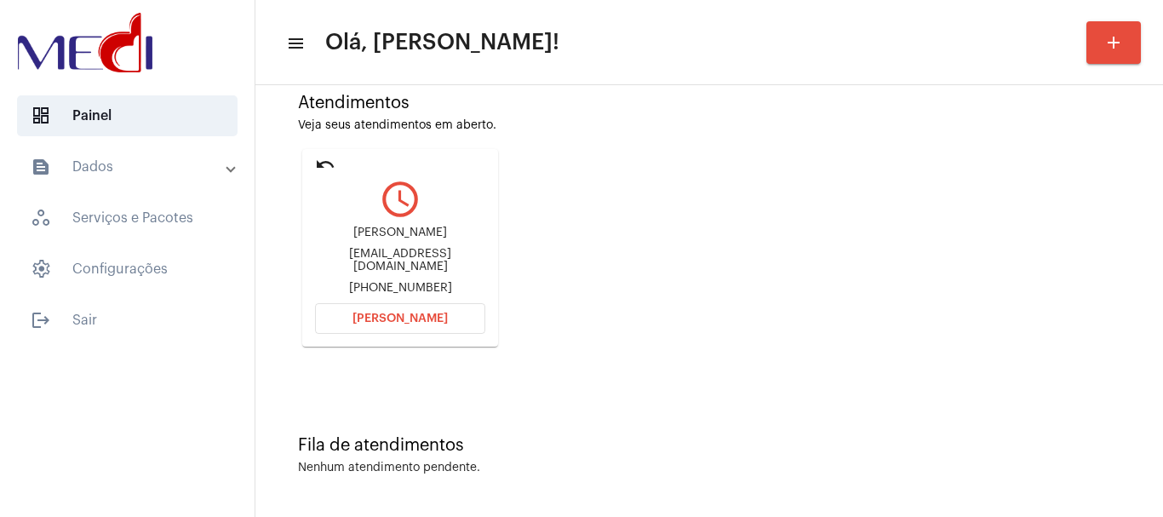
click at [394, 314] on span "Abrir Chamada" at bounding box center [399, 318] width 95 height 12
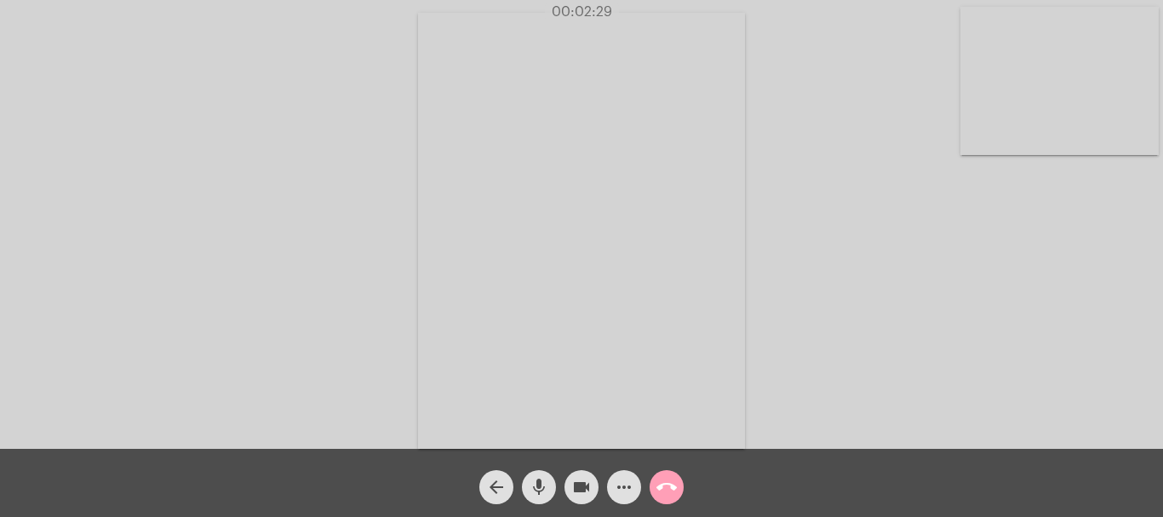
click at [677, 485] on button "call_end" at bounding box center [667, 487] width 34 height 34
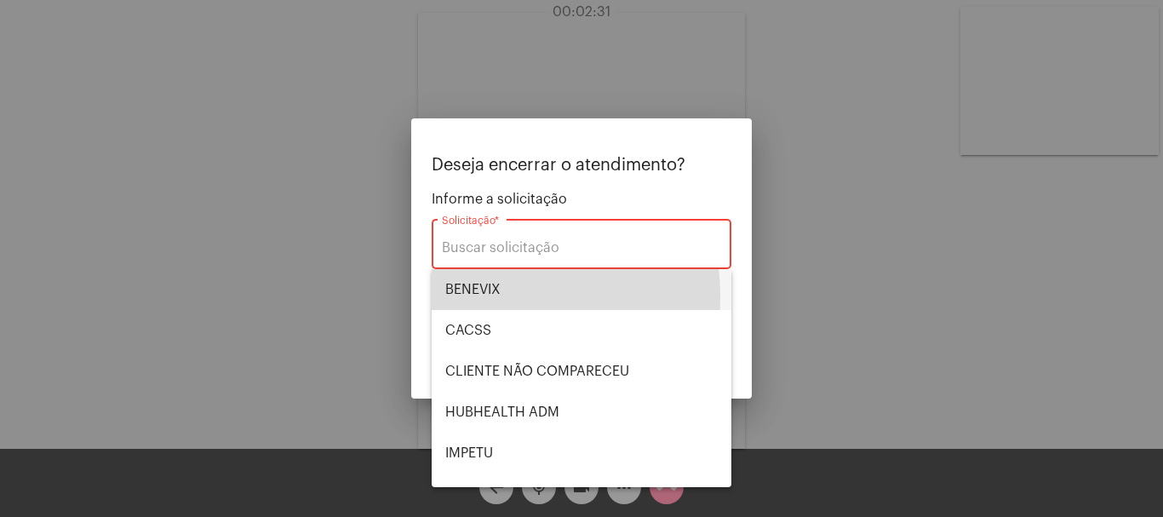
click at [498, 295] on span "BENEVIX" at bounding box center [581, 289] width 272 height 41
type input "BENEVIX"
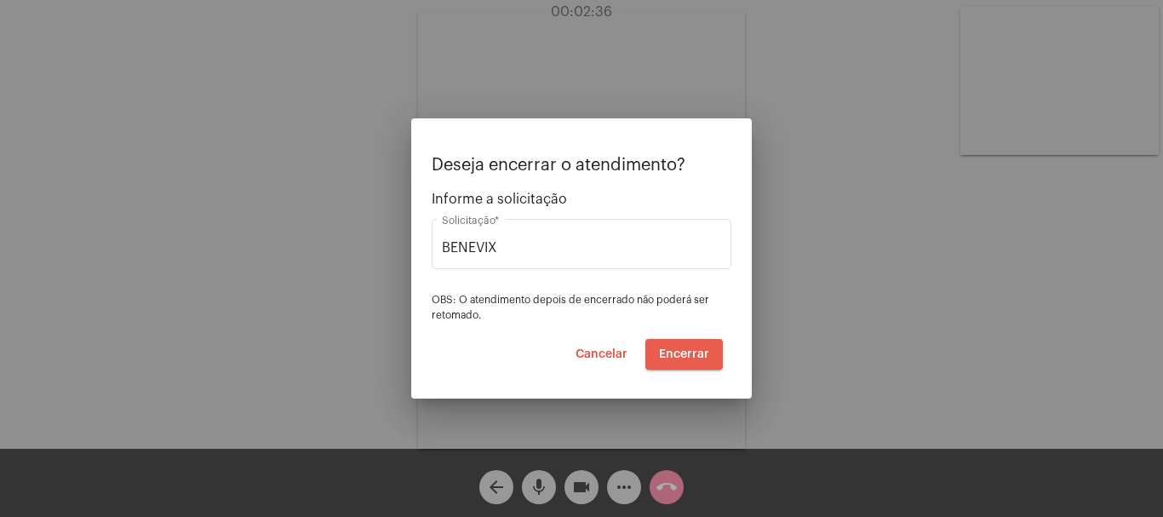
click at [678, 348] on span "Encerrar" at bounding box center [684, 354] width 50 height 12
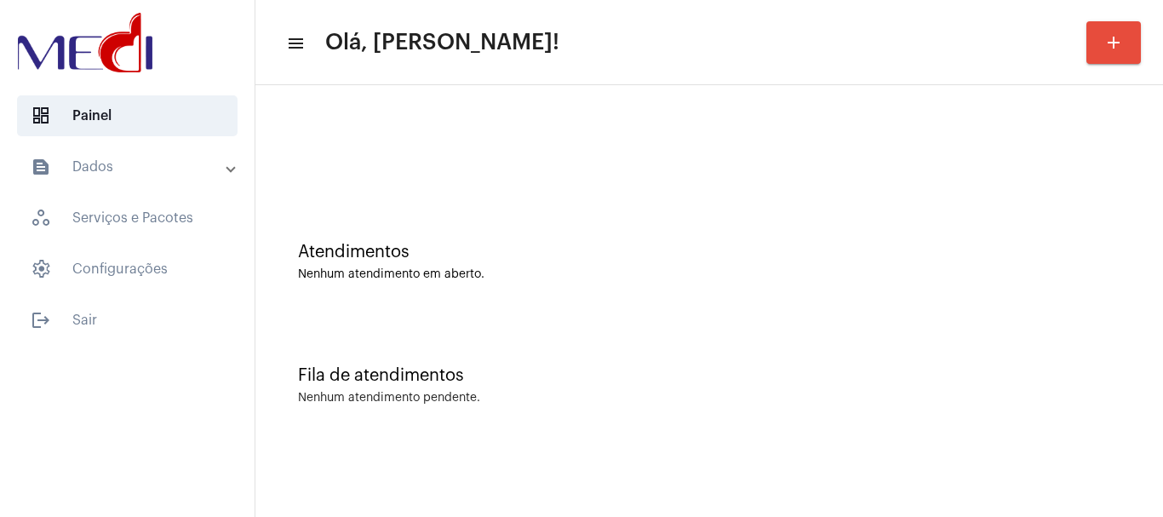
click at [619, 388] on div "Fila de atendimentos Nenhum atendimento pendente." at bounding box center [709, 376] width 890 height 123
click at [770, 323] on div "Fila de atendimentos Nenhum atendimento pendente." at bounding box center [709, 376] width 890 height 123
click at [639, 352] on div "Fila de atendimentos Nenhum atendimento pendente." at bounding box center [709, 376] width 890 height 123
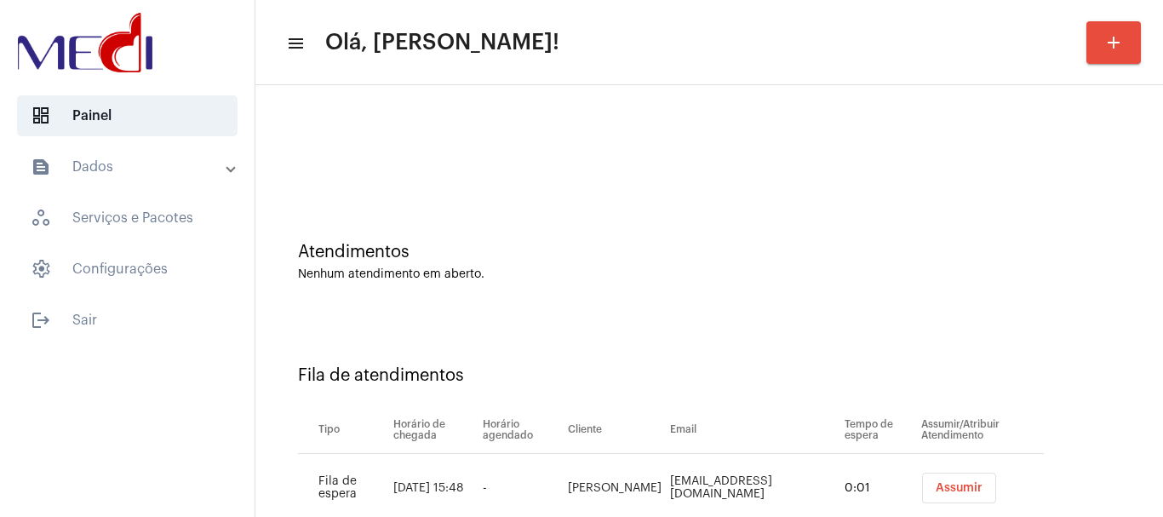
click at [933, 469] on td "Assumir" at bounding box center [980, 488] width 127 height 69
click at [936, 484] on span "Assumir" at bounding box center [959, 488] width 47 height 12
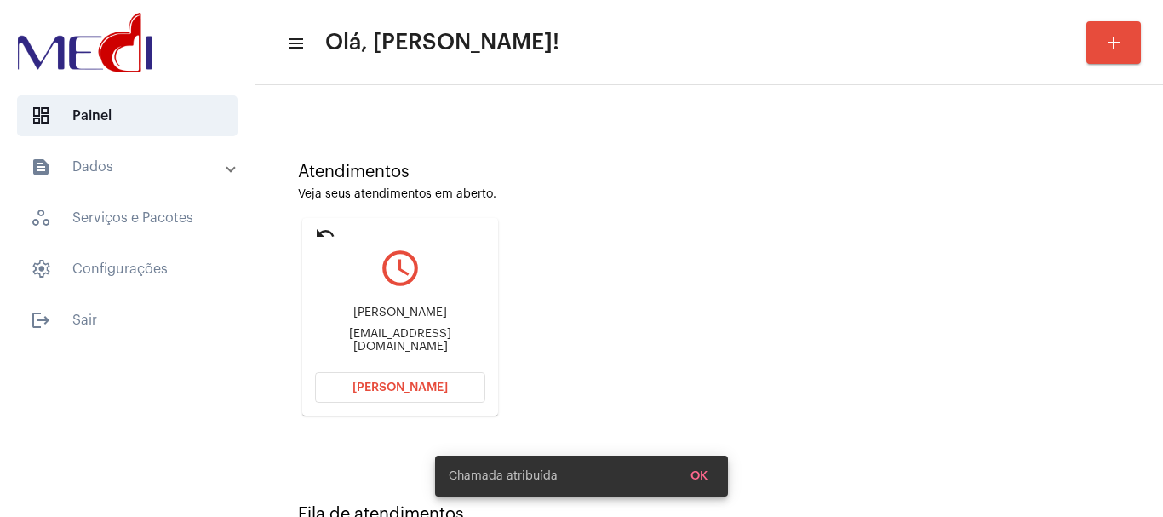
scroll to position [149, 0]
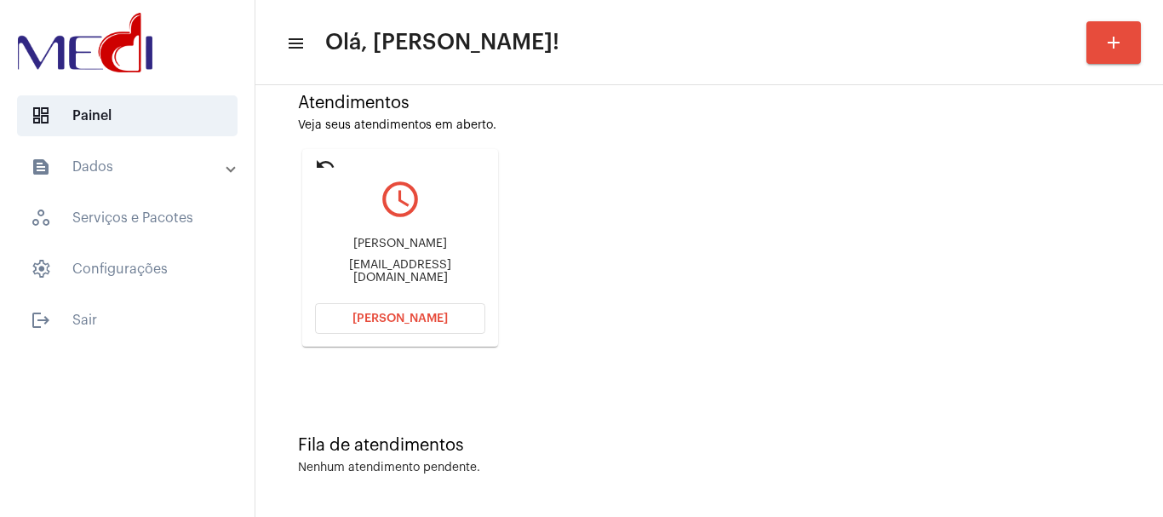
drag, startPoint x: 329, startPoint y: 244, endPoint x: 463, endPoint y: 236, distance: 134.8
click at [463, 236] on div "[PERSON_NAME] DE [PERSON_NAME] [PERSON_NAME][EMAIL_ADDRESS][DOMAIN_NAME]" at bounding box center [400, 260] width 170 height 77
copy div "CELIA GOMES DE PINH"
drag, startPoint x: 364, startPoint y: 268, endPoint x: 385, endPoint y: 270, distance: 21.4
click at [385, 270] on div "pinhocg@gmail.com" at bounding box center [400, 272] width 170 height 26
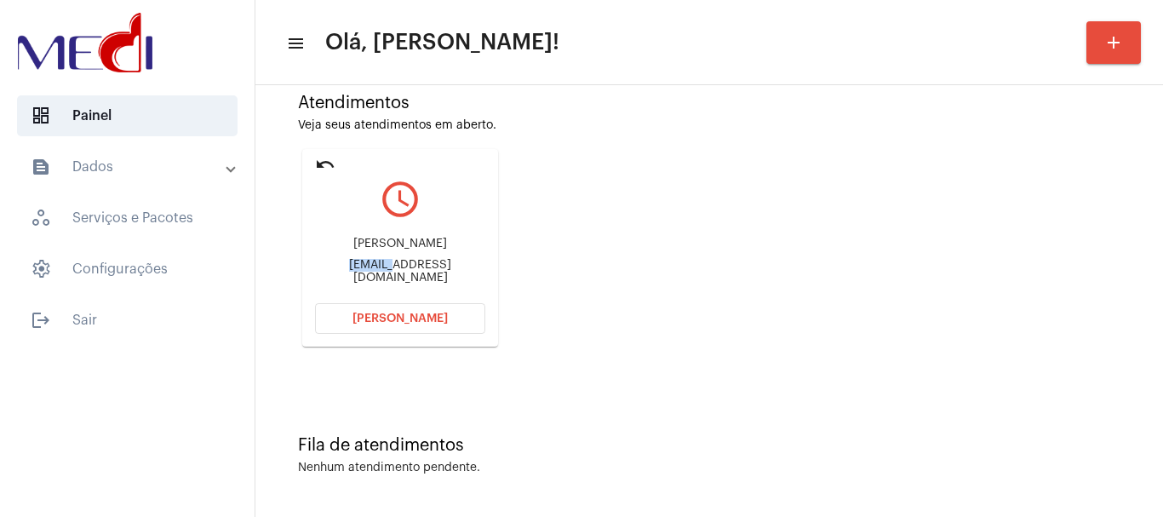
copy div "pinhocg"
drag, startPoint x: 325, startPoint y: 246, endPoint x: 517, endPoint y: 226, distance: 192.5
click at [517, 226] on div "Atendimentos Veja seus atendimentos em aberto. undo query_builder CELIA GOMES D…" at bounding box center [709, 214] width 890 height 342
drag, startPoint x: 330, startPoint y: 244, endPoint x: 465, endPoint y: 234, distance: 134.9
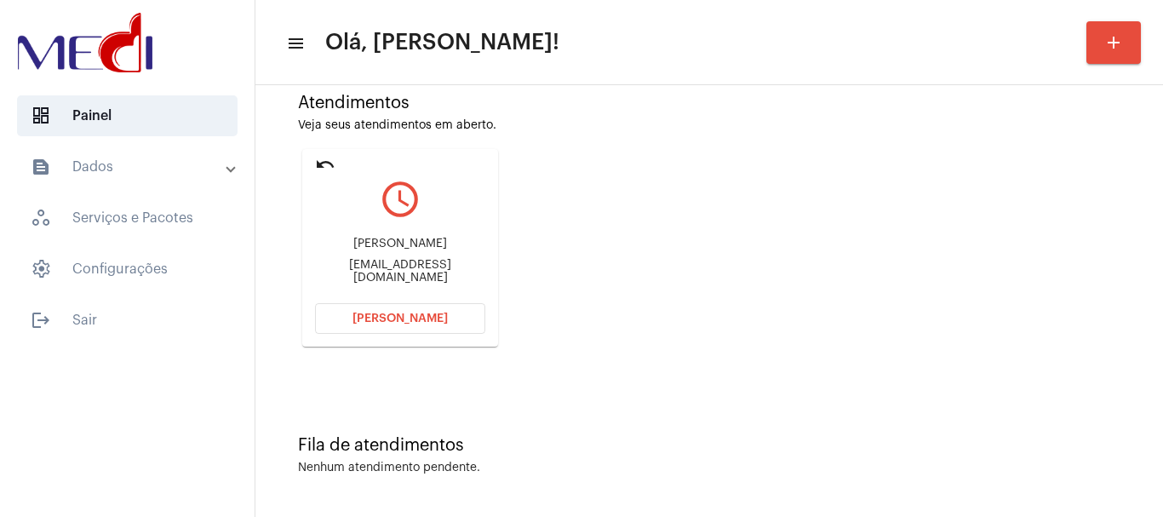
click at [465, 234] on div "CELIA GOMES DE PINHO pinhocg@gmail.com" at bounding box center [400, 260] width 170 height 77
copy div "CELIA GOMES DE PINHO"
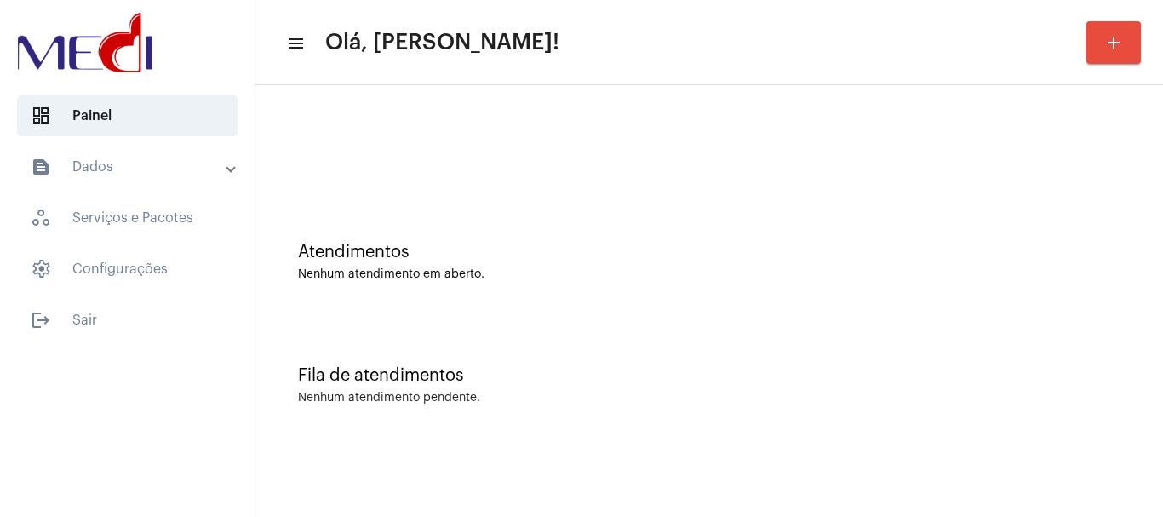
scroll to position [0, 0]
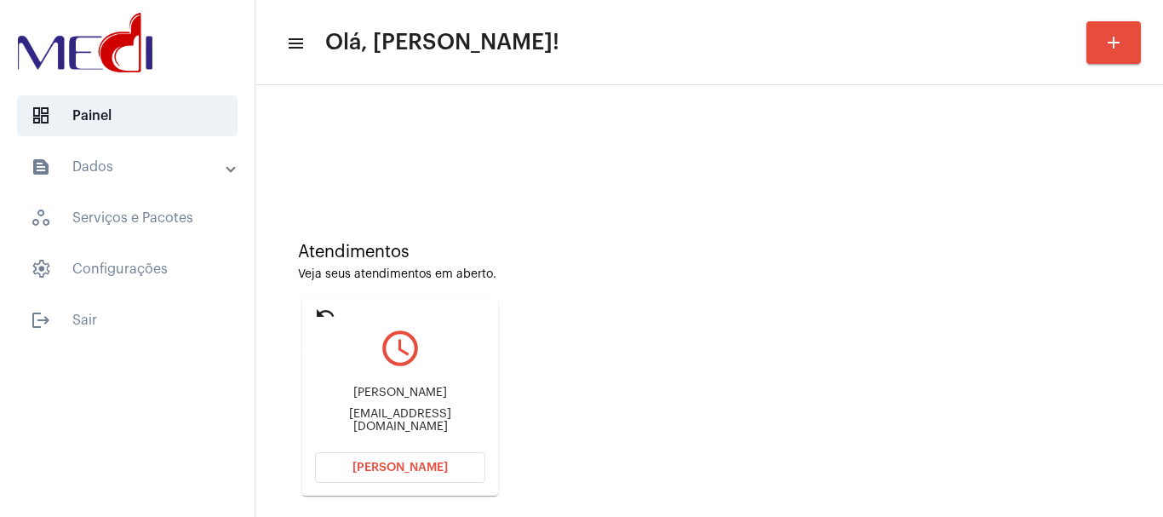
click at [321, 304] on mat-icon "undo" at bounding box center [325, 313] width 20 height 20
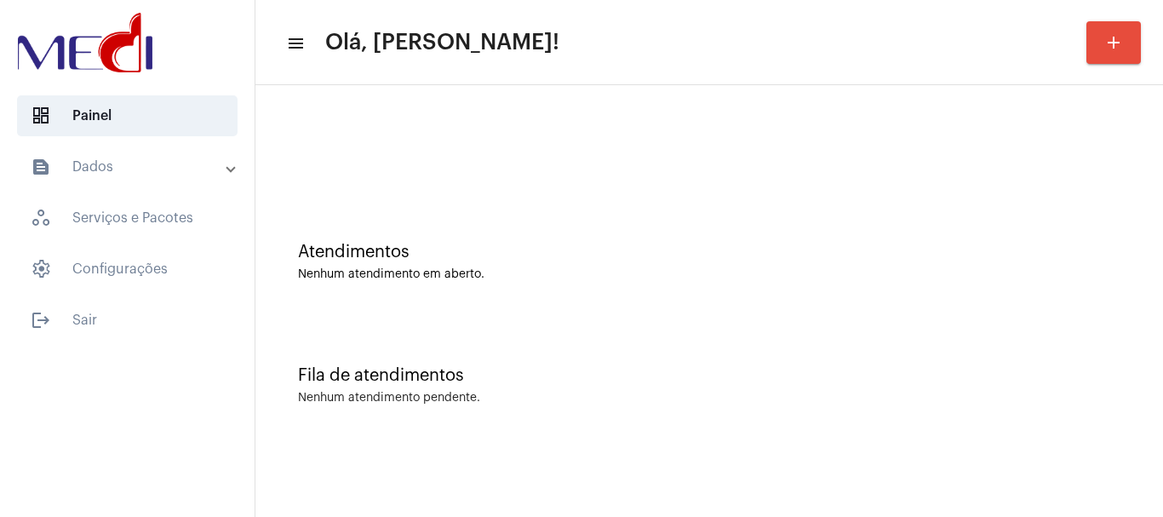
click at [568, 216] on div "Atendimentos Nenhum atendimento em aberto." at bounding box center [709, 253] width 890 height 123
click at [577, 344] on div "Fila de atendimentos Nenhum atendimento pendente." at bounding box center [709, 376] width 890 height 123
click at [503, 272] on div "Nenhum atendimento em aberto." at bounding box center [709, 274] width 822 height 13
click at [481, 266] on div "Atendimentos Nenhum atendimento em aberto." at bounding box center [709, 262] width 822 height 38
drag, startPoint x: 693, startPoint y: 108, endPoint x: 699, endPoint y: 91, distance: 18.0
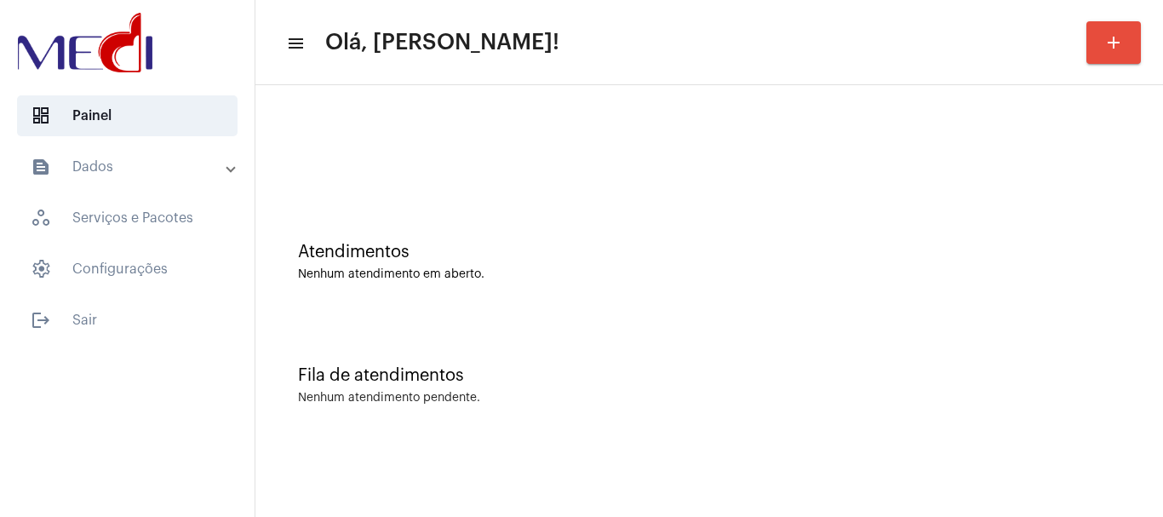
click at [693, 107] on div at bounding box center [709, 143] width 890 height 98
click at [770, 303] on div "Atendimentos Nenhum atendimento em aberto." at bounding box center [709, 253] width 890 height 123
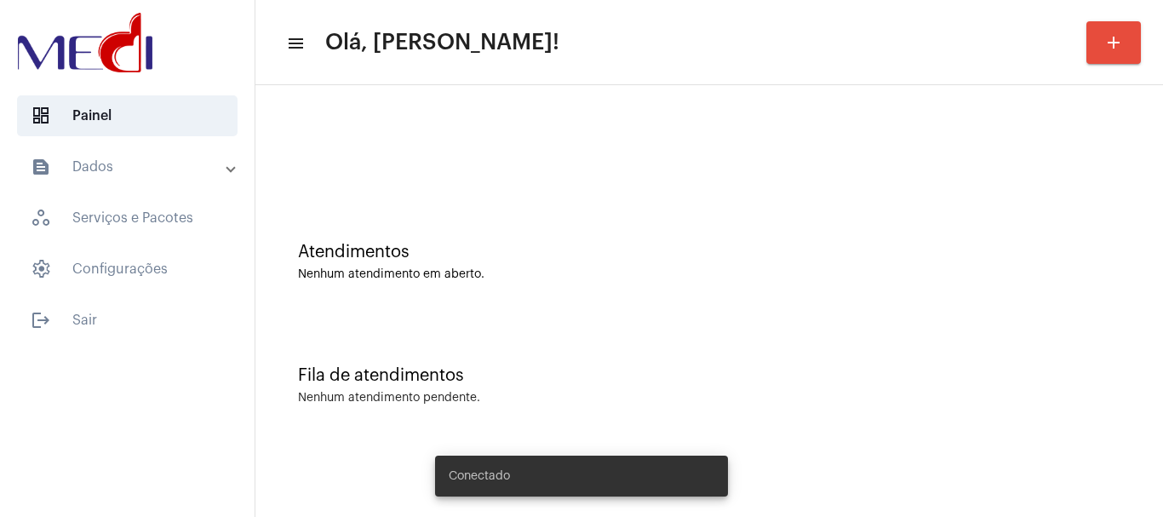
click at [867, 240] on div "Atendimentos Nenhum atendimento em aberto." at bounding box center [709, 253] width 890 height 123
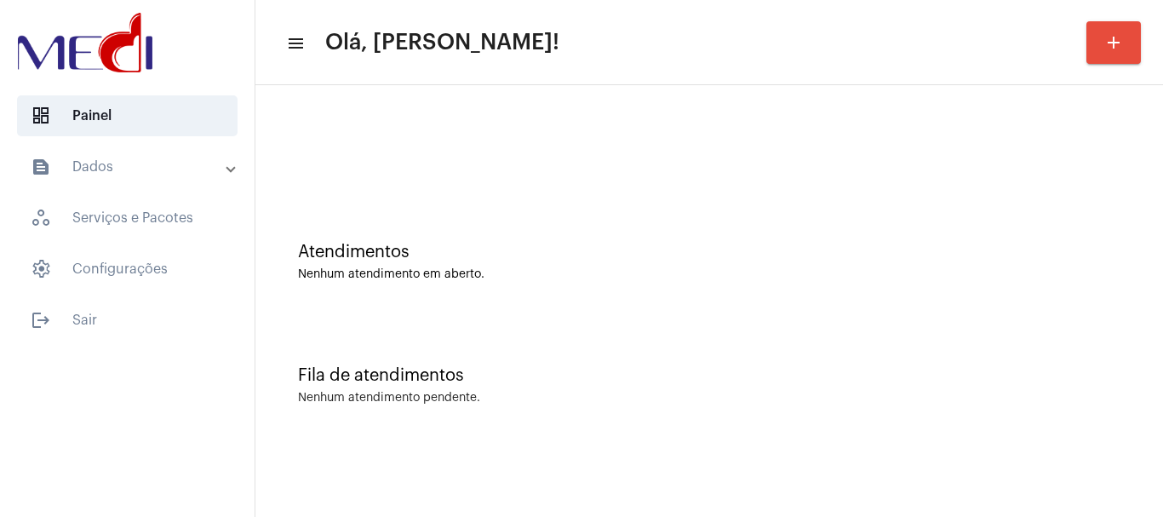
click at [589, 364] on div "Fila de atendimentos Nenhum atendimento pendente." at bounding box center [709, 376] width 890 height 123
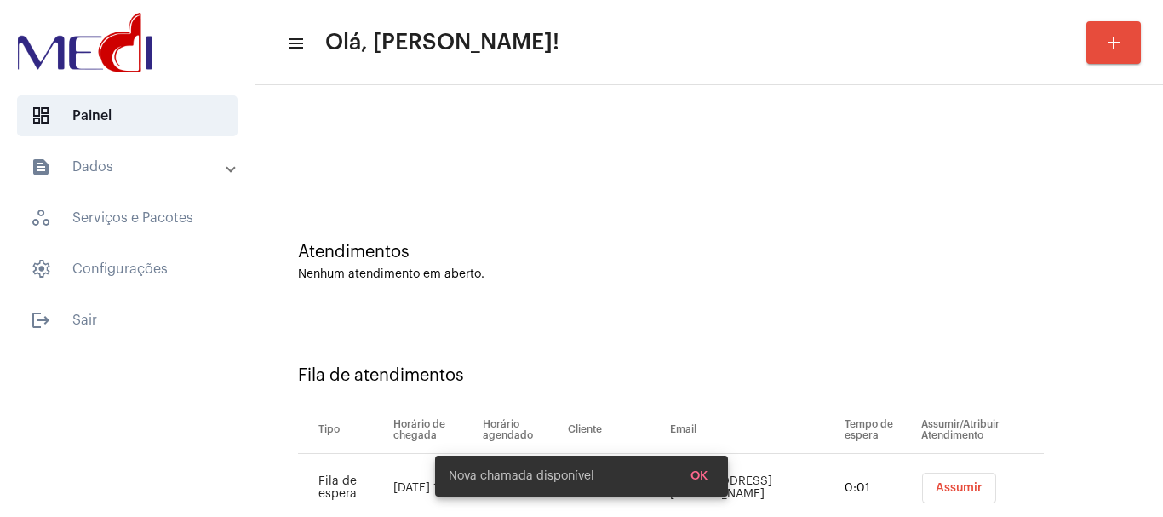
click at [959, 484] on span "Assumir" at bounding box center [959, 488] width 47 height 12
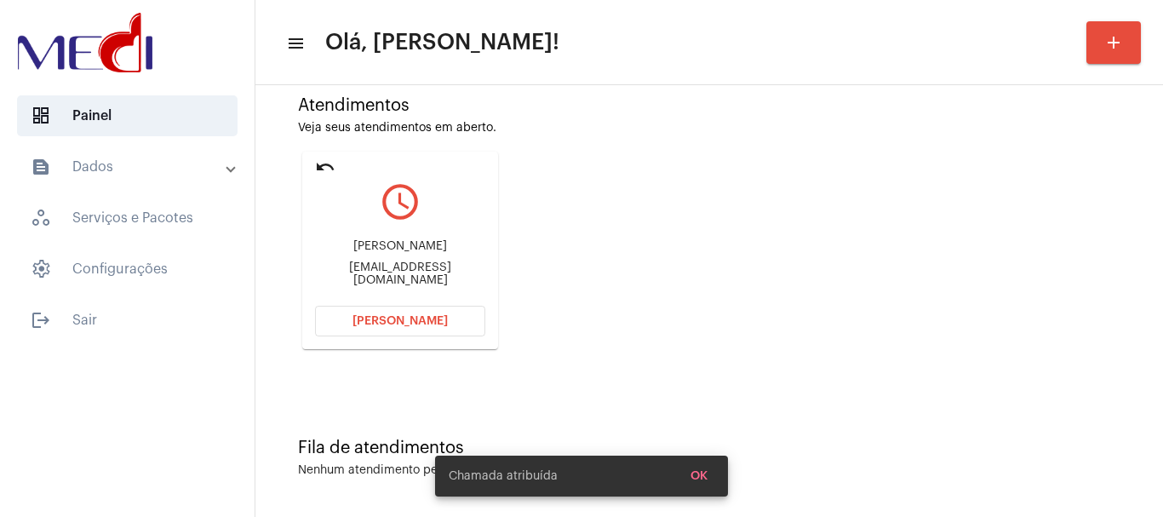
scroll to position [149, 0]
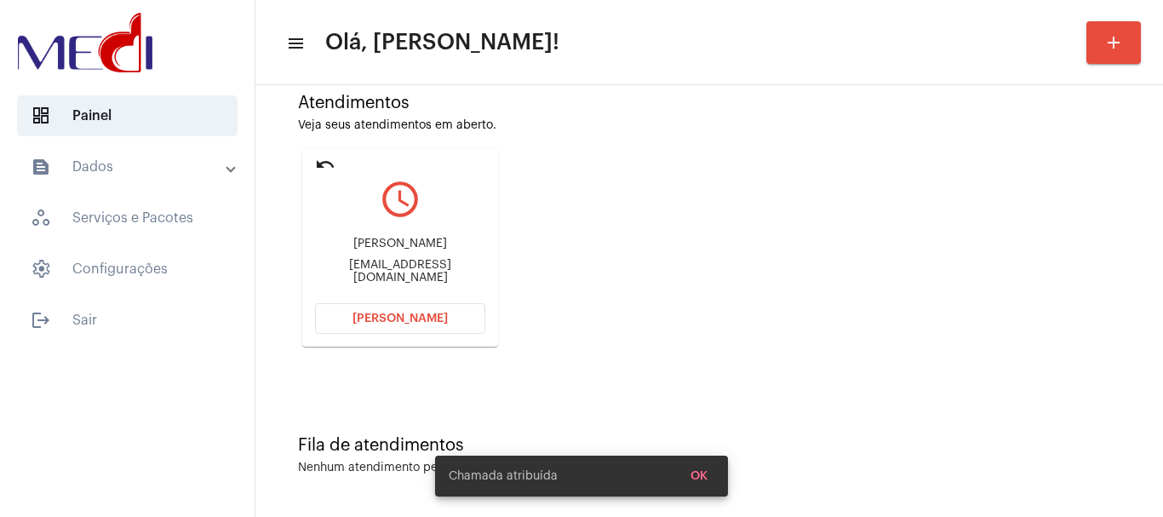
drag, startPoint x: 316, startPoint y: 248, endPoint x: 451, endPoint y: 232, distance: 136.2
click at [451, 232] on div "Beatriz beltramini mourtada Biaeletroutil@gmail.com" at bounding box center [400, 260] width 170 height 77
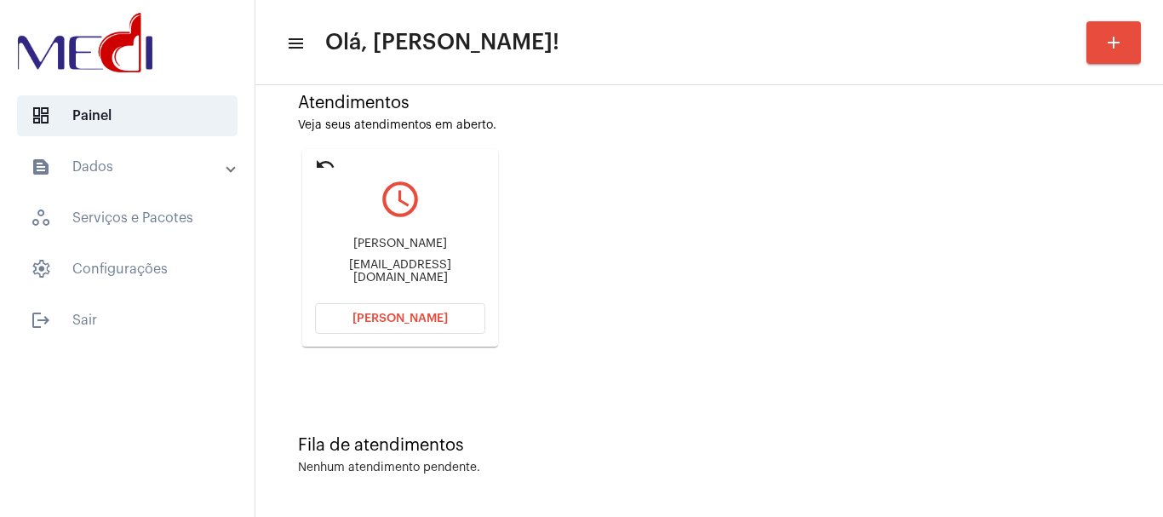
click at [725, 209] on div "Atendimentos Veja seus atendimentos em aberto. undo query_builder Beatriz beltr…" at bounding box center [709, 214] width 890 height 342
drag, startPoint x: 317, startPoint y: 250, endPoint x: 439, endPoint y: 248, distance: 122.6
click at [439, 248] on div "Beatriz beltramini mourtada" at bounding box center [400, 244] width 170 height 13
copy div "Beatriz beltramini mo"
drag, startPoint x: 341, startPoint y: 325, endPoint x: 334, endPoint y: 315, distance: 12.8
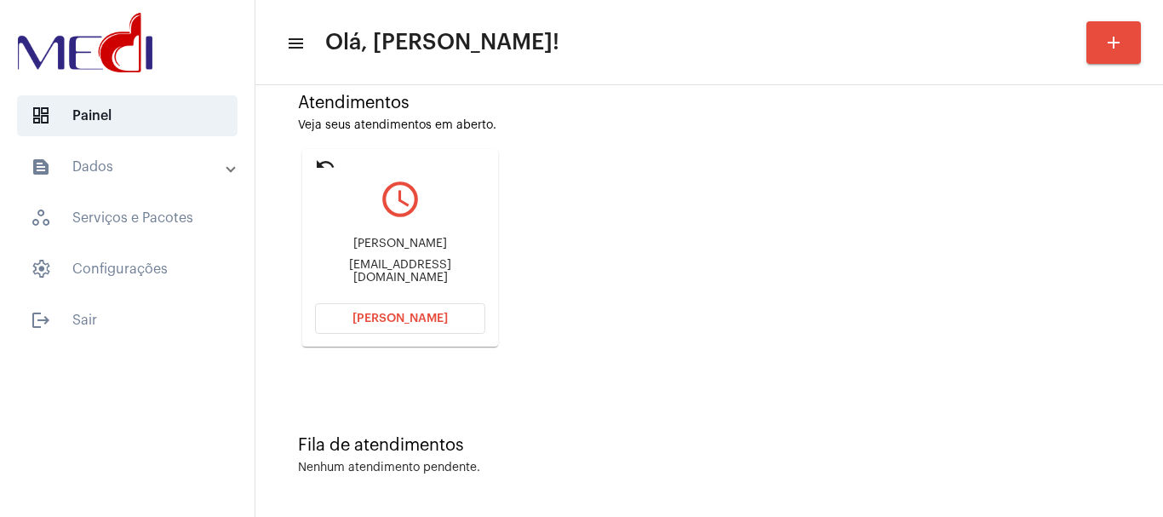
click at [341, 325] on button "Abrir Chamada" at bounding box center [400, 318] width 170 height 31
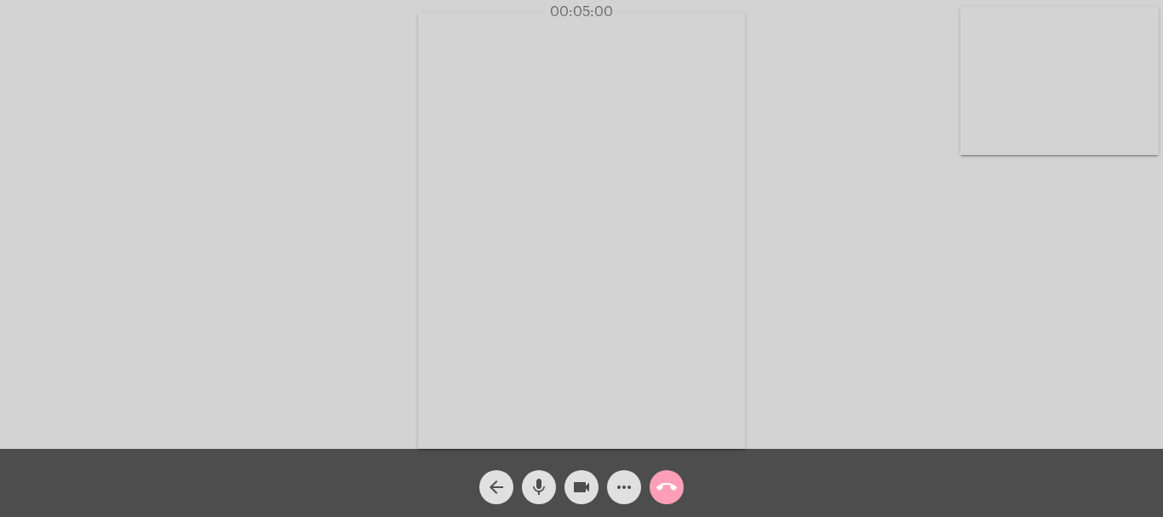
click at [665, 485] on mat-icon "call_end" at bounding box center [666, 487] width 20 height 20
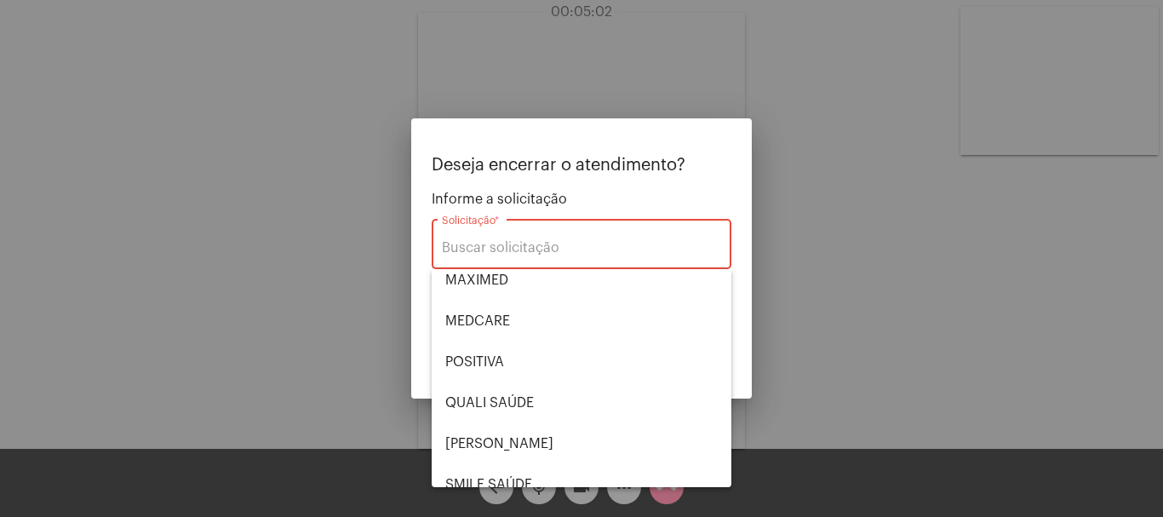
scroll to position [354, 0]
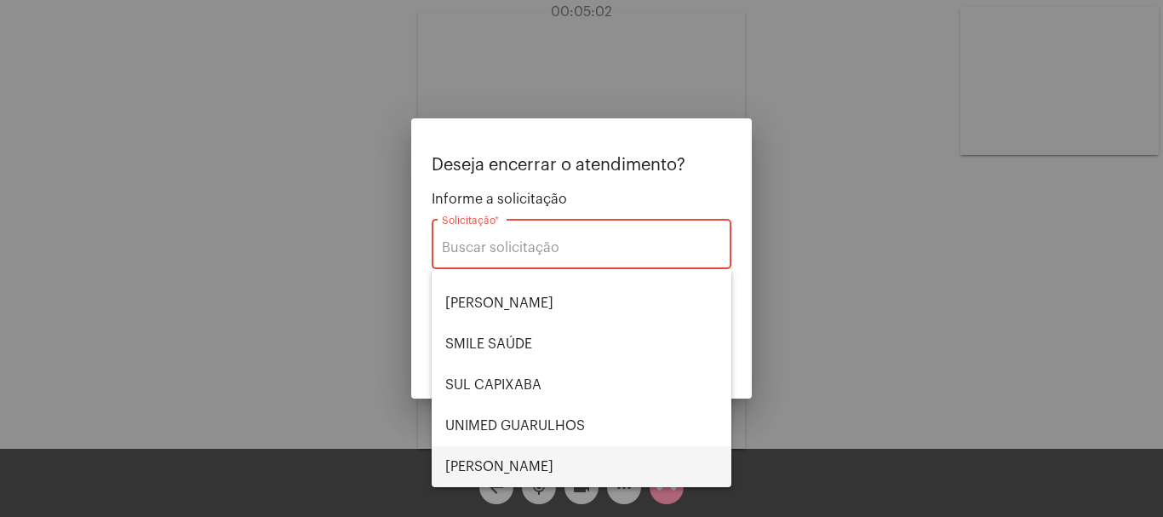
click at [522, 457] on span "VERA CRUZ" at bounding box center [581, 466] width 272 height 41
type input "VERA CRUZ"
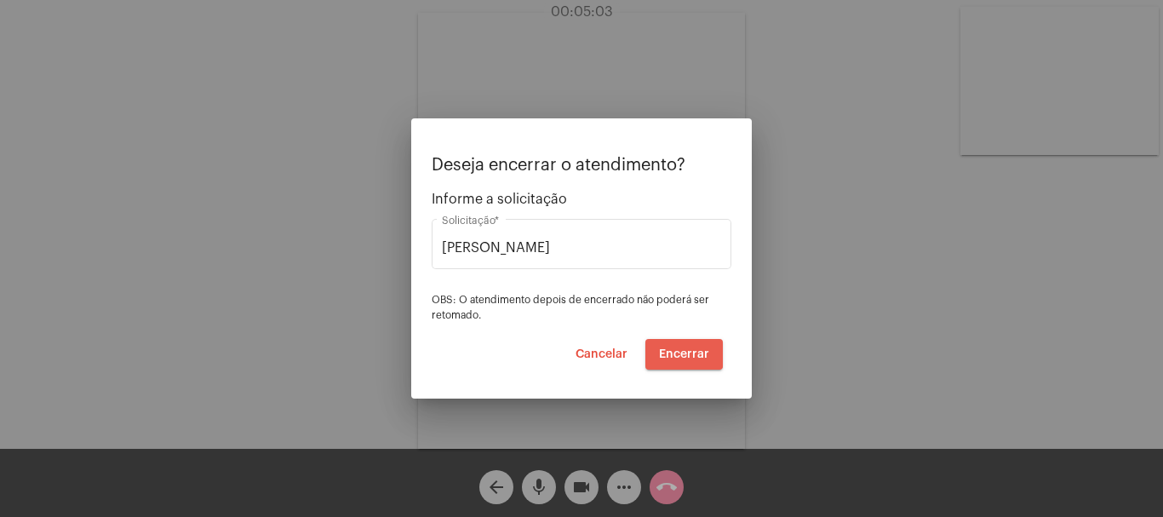
click at [678, 350] on span "Encerrar" at bounding box center [684, 354] width 50 height 12
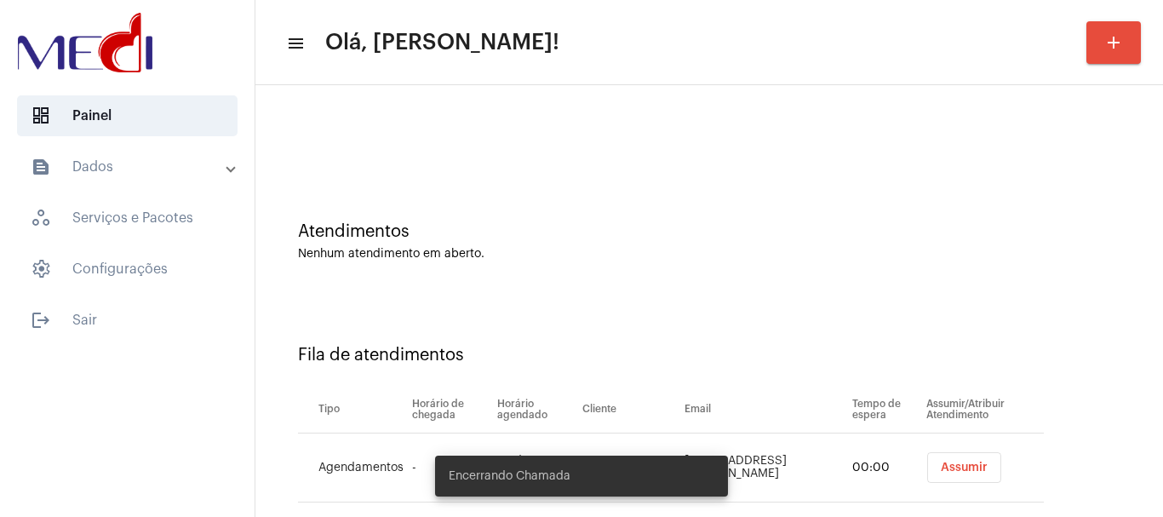
scroll to position [52, 0]
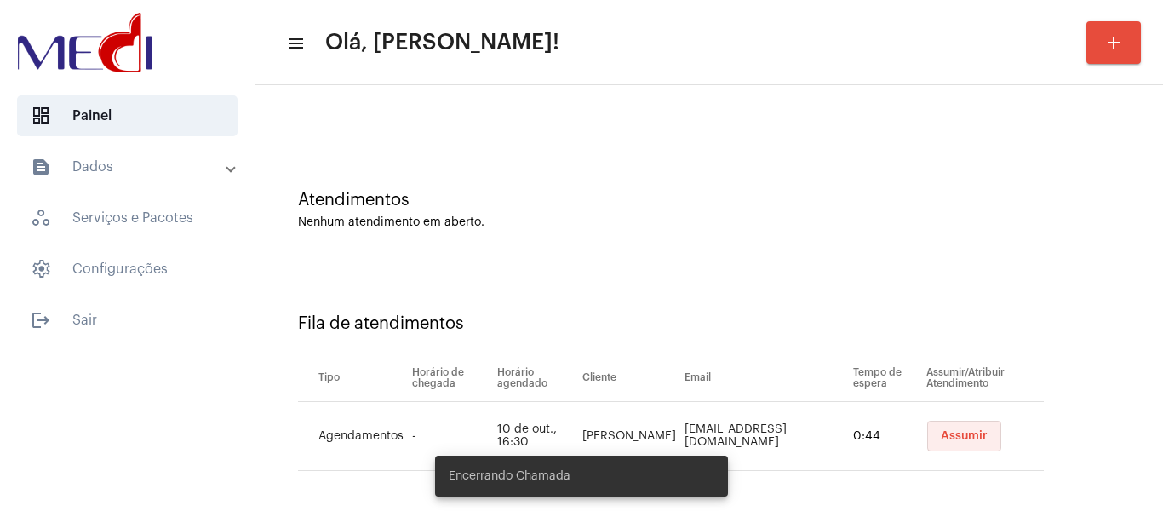
click at [941, 430] on span "Assumir" at bounding box center [964, 436] width 47 height 12
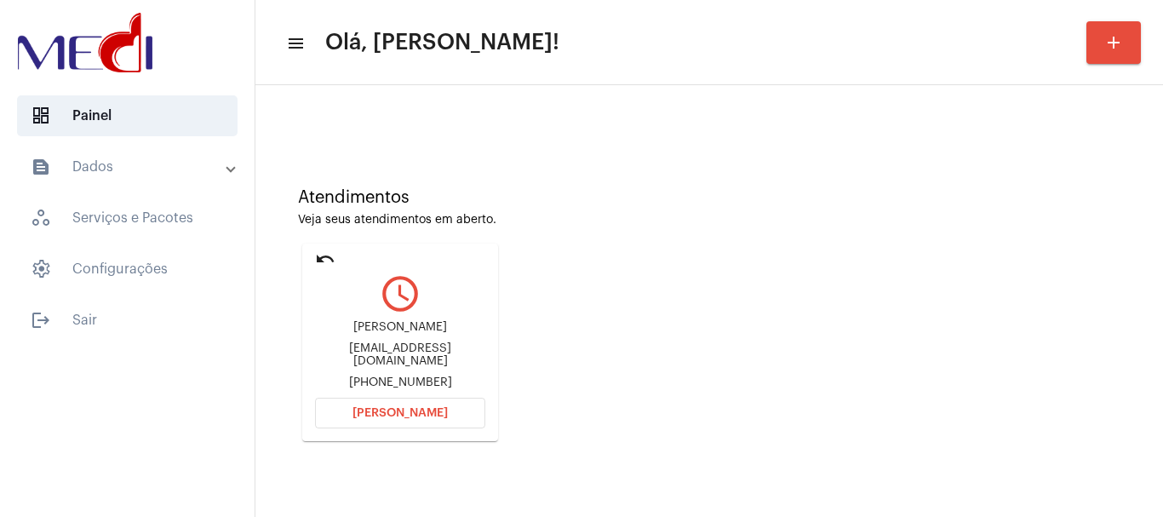
scroll to position [149, 0]
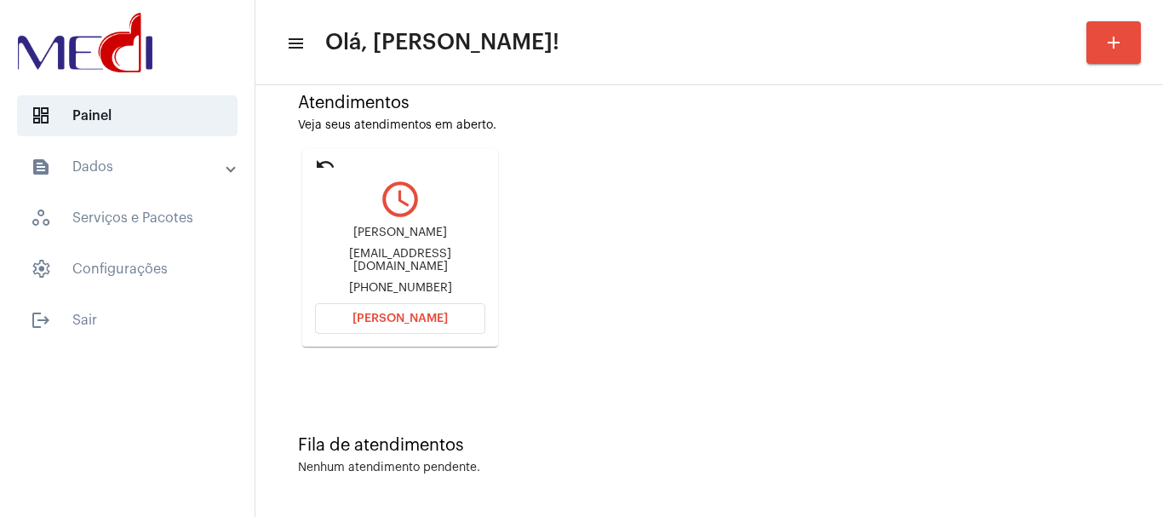
drag, startPoint x: 339, startPoint y: 234, endPoint x: 442, endPoint y: 234, distance: 103.0
click at [442, 234] on div "Priscila Costa Torres" at bounding box center [400, 232] width 170 height 13
copy div "Priscila Costa Torr"
click at [380, 329] on button "Abrir Chamada" at bounding box center [400, 318] width 170 height 31
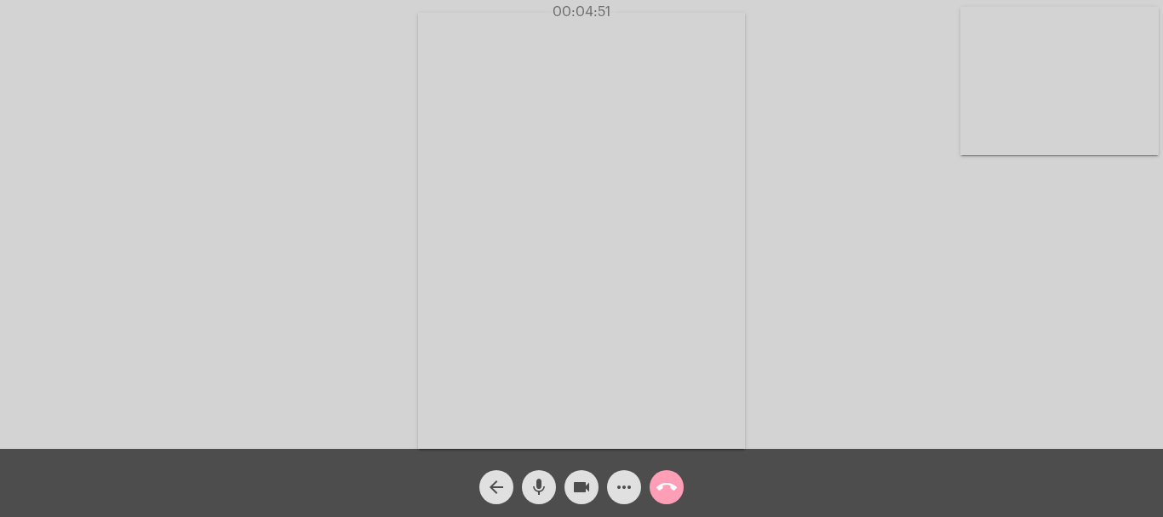
click at [667, 484] on mat-icon "call_end" at bounding box center [666, 487] width 20 height 20
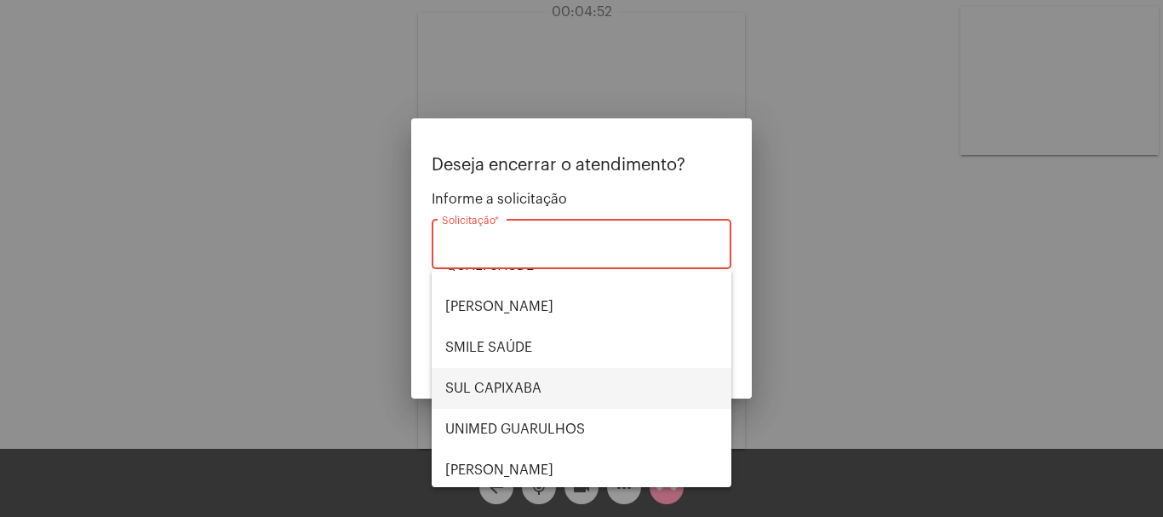
scroll to position [354, 0]
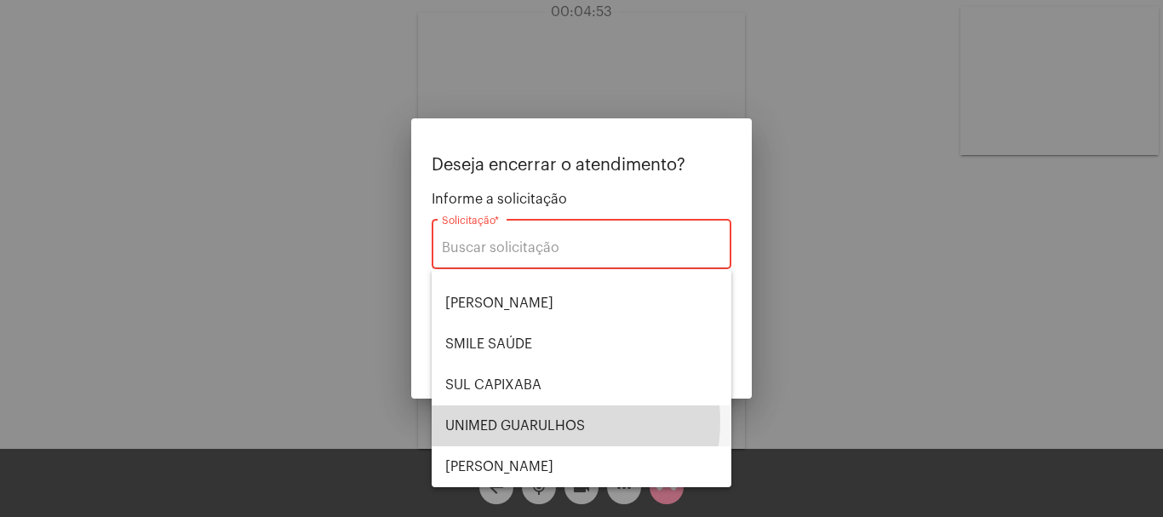
click at [555, 421] on span "UNIMED GUARULHOS" at bounding box center [581, 425] width 272 height 41
type input "UNIMED GUARULHOS"
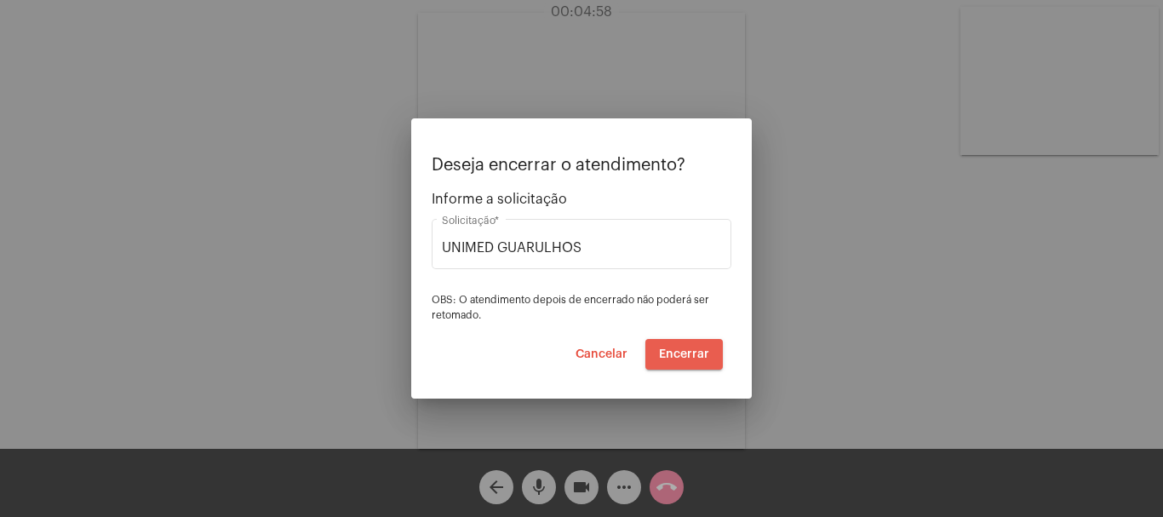
click at [700, 346] on button "Encerrar" at bounding box center [683, 354] width 77 height 31
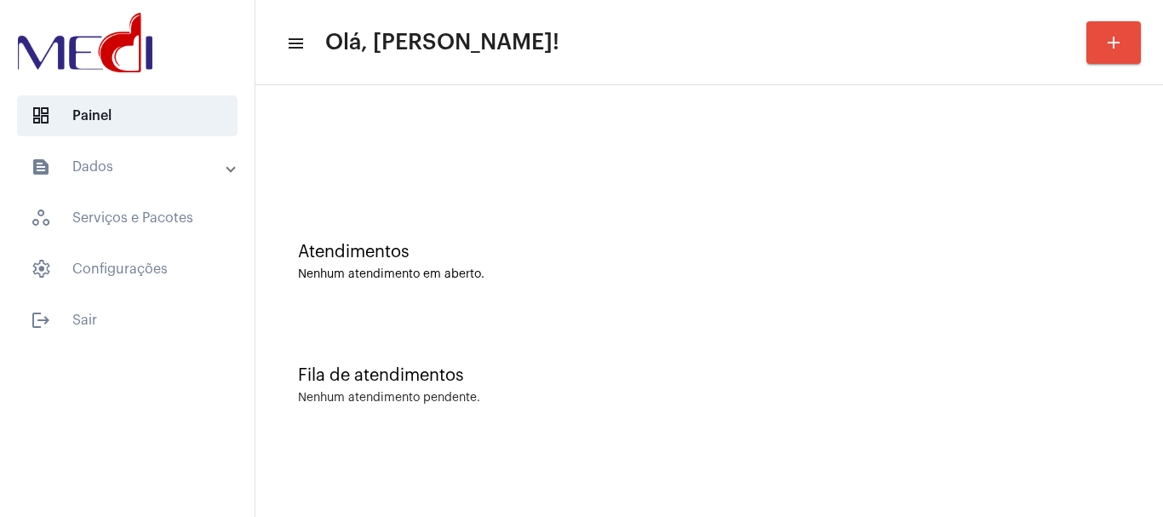
click at [592, 354] on div "Fila de atendimentos Nenhum atendimento pendente." at bounding box center [709, 376] width 890 height 123
drag, startPoint x: 483, startPoint y: 295, endPoint x: 333, endPoint y: 515, distance: 266.6
click at [478, 299] on div "Atendimentos Nenhum atendimento em aberto." at bounding box center [709, 253] width 890 height 123
click at [465, 315] on div "Fila de atendimentos Nenhum atendimento pendente." at bounding box center [709, 376] width 890 height 123
click at [273, 205] on div "Atendimentos Nenhum atendimento em aberto." at bounding box center [709, 253] width 890 height 123
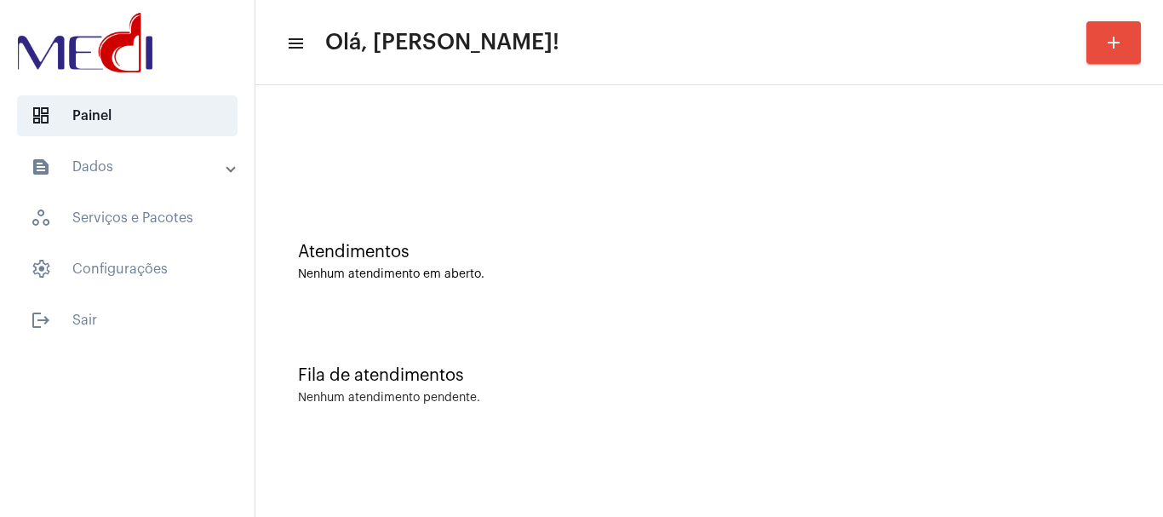
click at [498, 169] on div at bounding box center [709, 143] width 890 height 98
click at [593, 246] on div "Atendimentos" at bounding box center [709, 252] width 822 height 19
